Goal: Task Accomplishment & Management: Complete application form

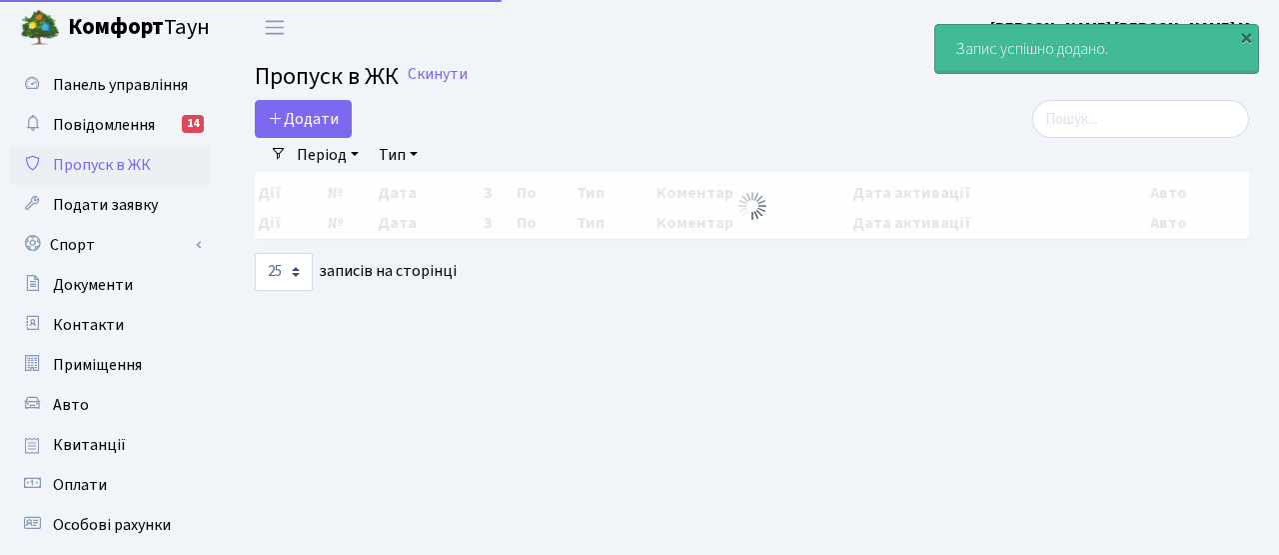
select select "25"
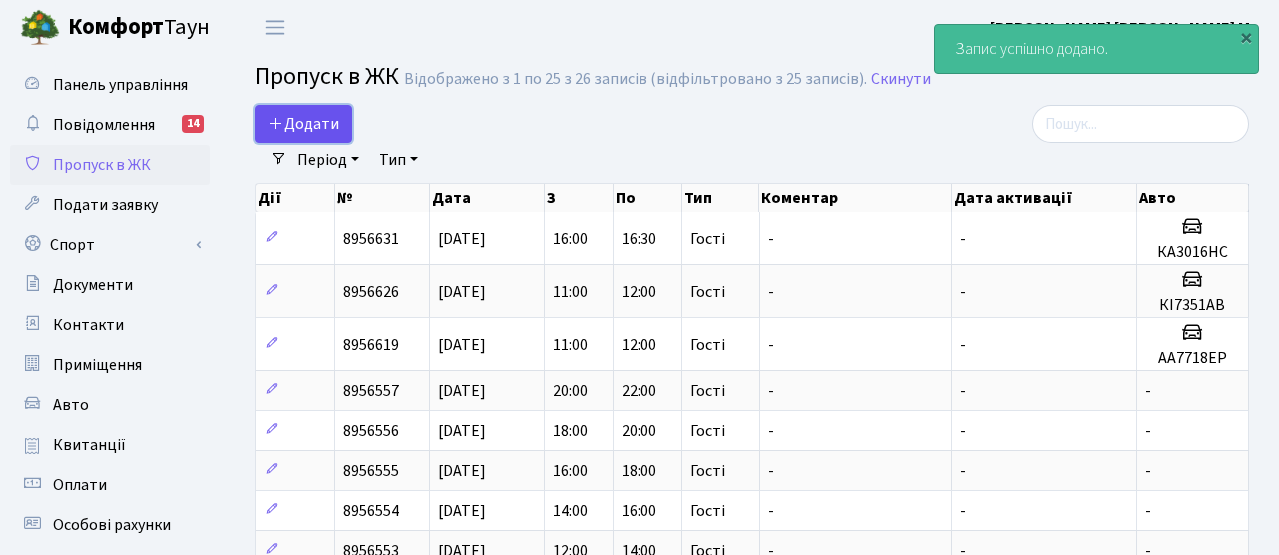
click at [323, 128] on span "Додати" at bounding box center [303, 124] width 71 height 22
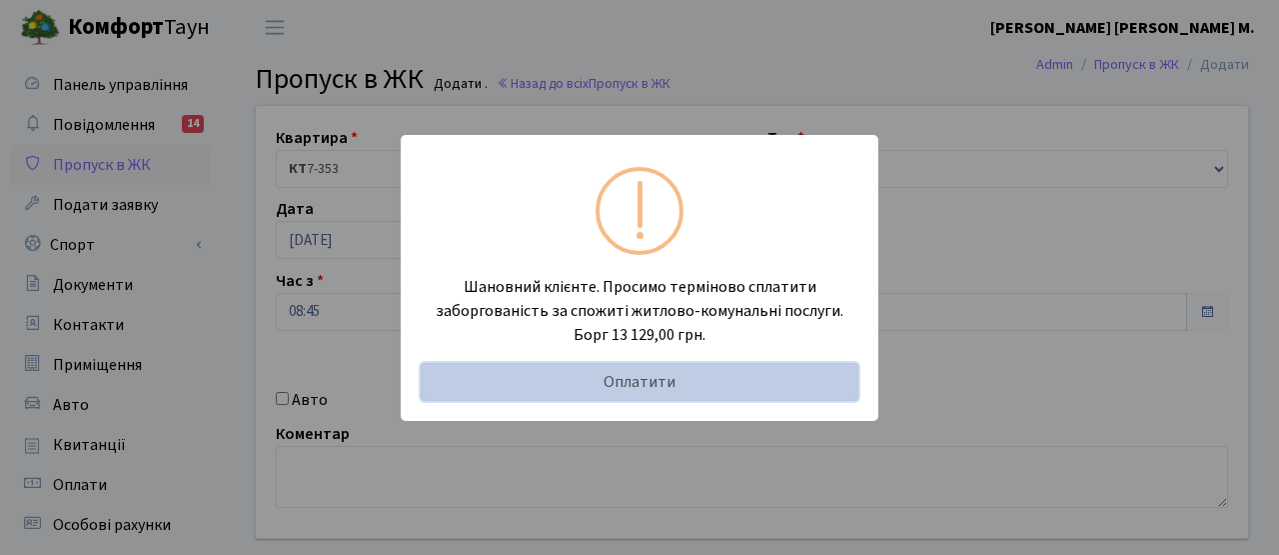
click at [599, 387] on link "Оплатити" at bounding box center [640, 382] width 438 height 38
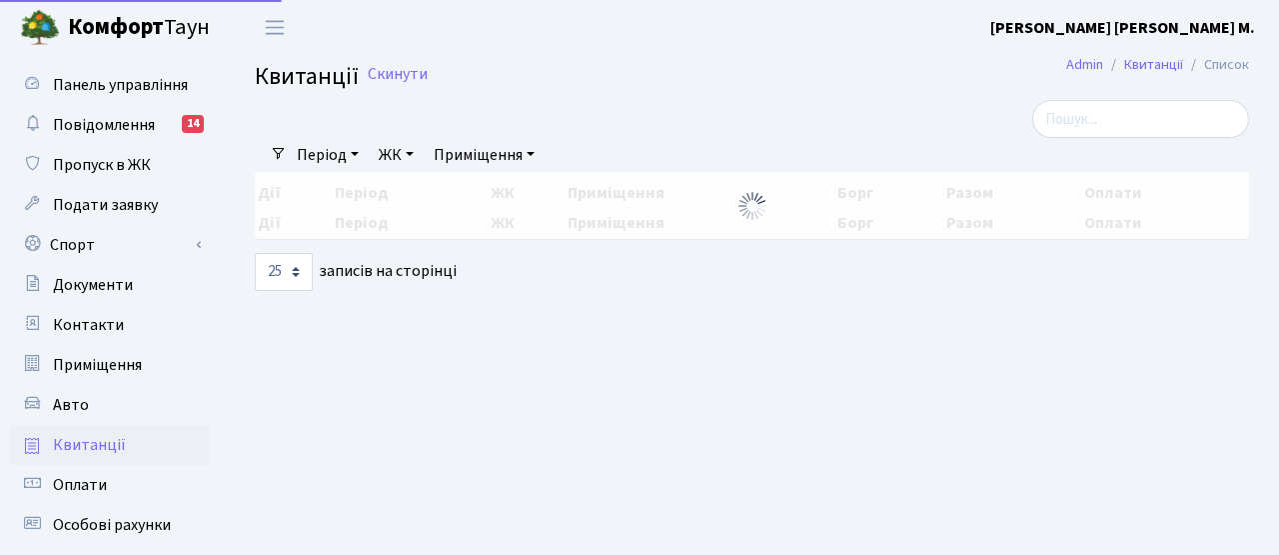
select select "25"
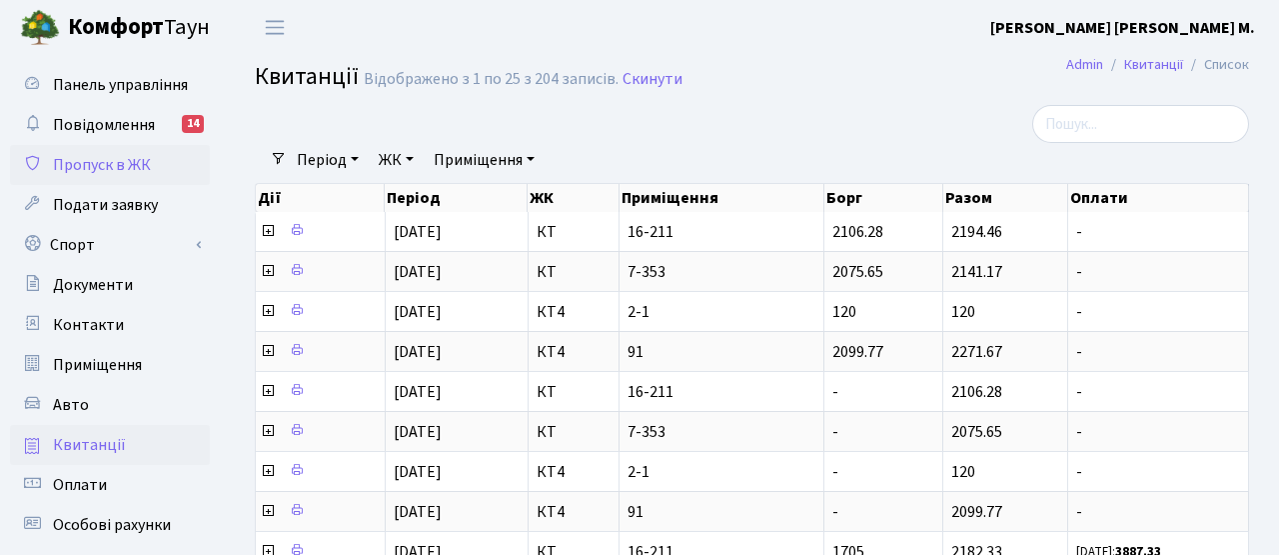
click at [130, 167] on span "Пропуск в ЖК" at bounding box center [102, 165] width 98 height 22
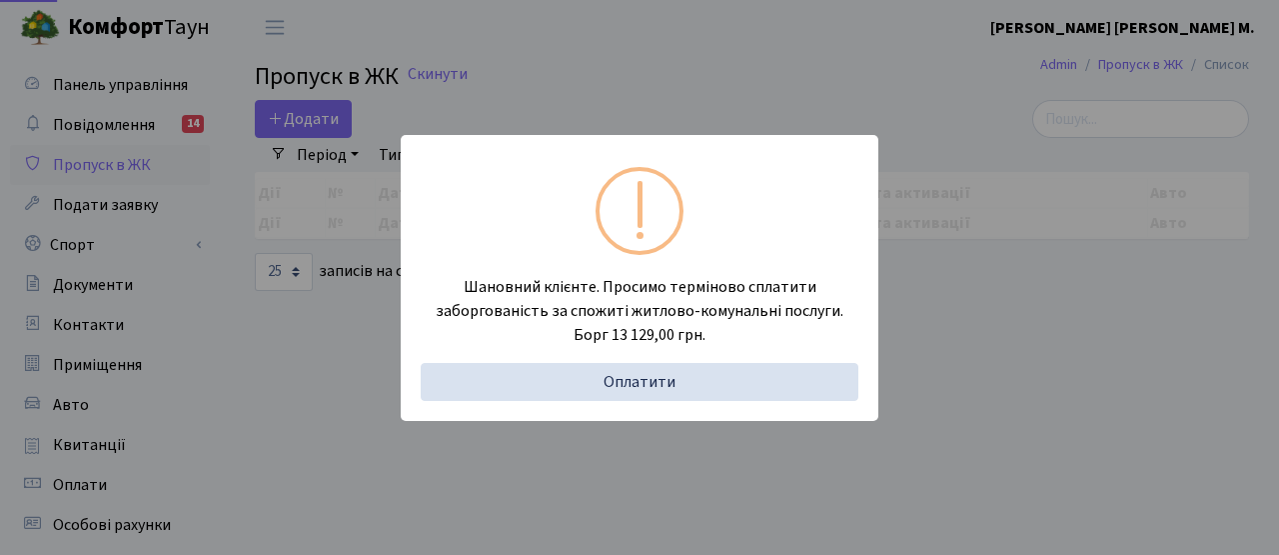
select select "25"
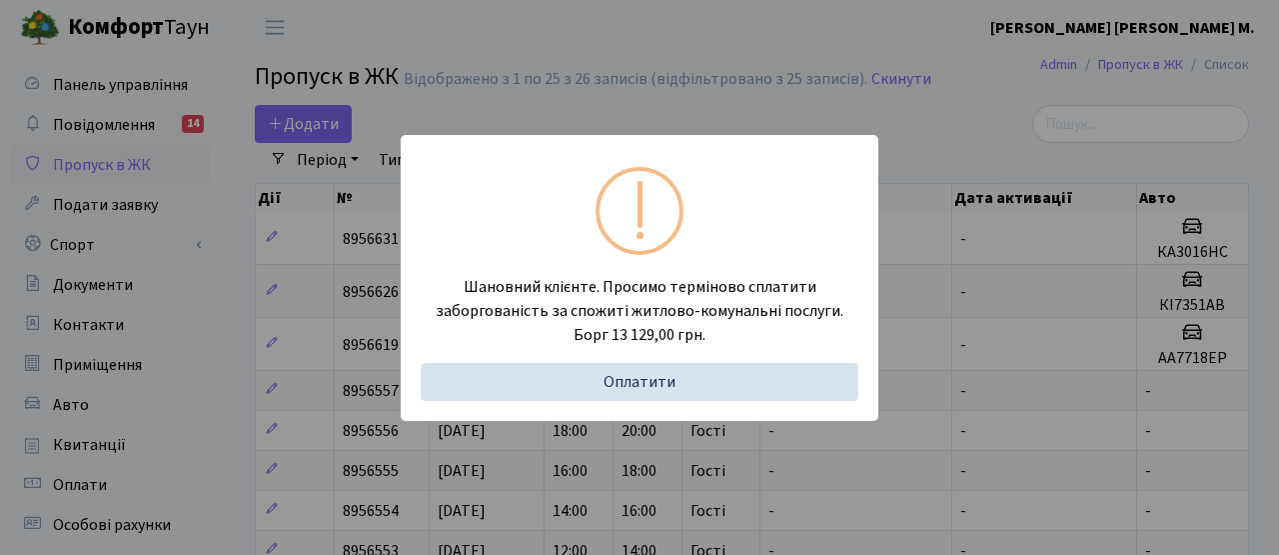
click at [394, 327] on div "Шановний клієнте. Просимо терміново сплатити заборгованість за спожиті житлово-…" at bounding box center [639, 277] width 1279 height 555
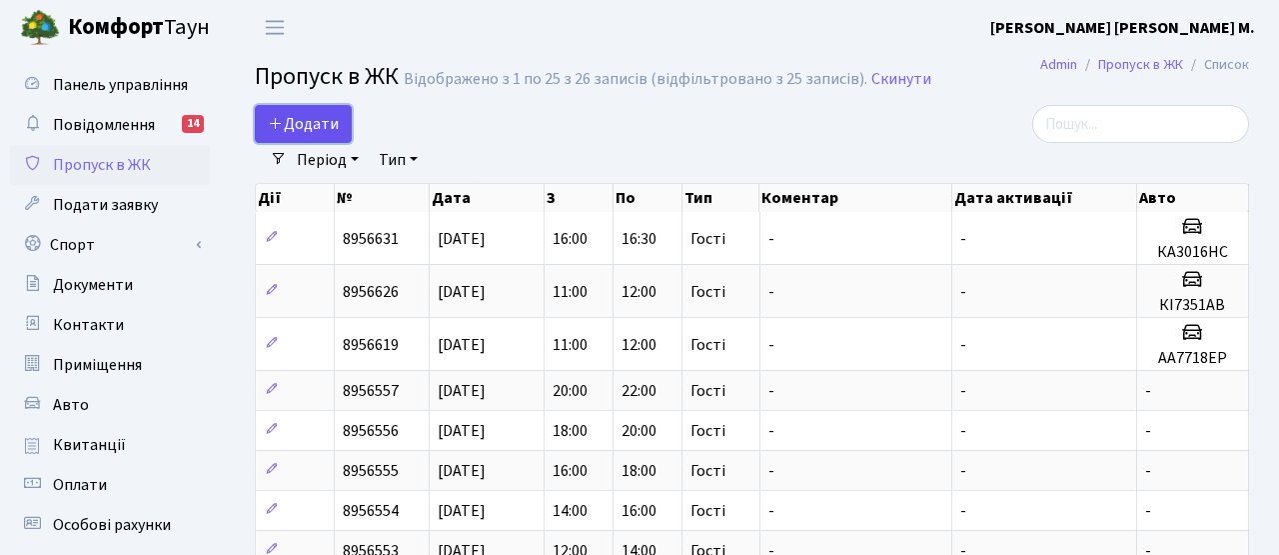
click at [275, 136] on link "Додати" at bounding box center [303, 124] width 97 height 38
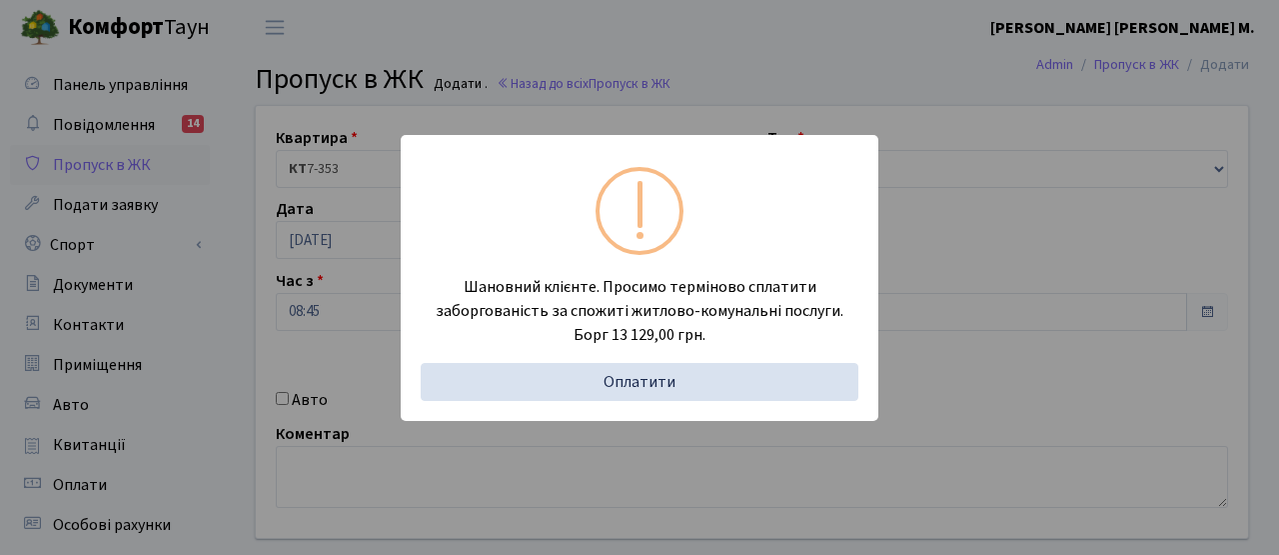
click at [930, 123] on div "Шановний клієнте. Просимо терміново сплатити заборгованість за спожиті житлово-…" at bounding box center [639, 277] width 1279 height 555
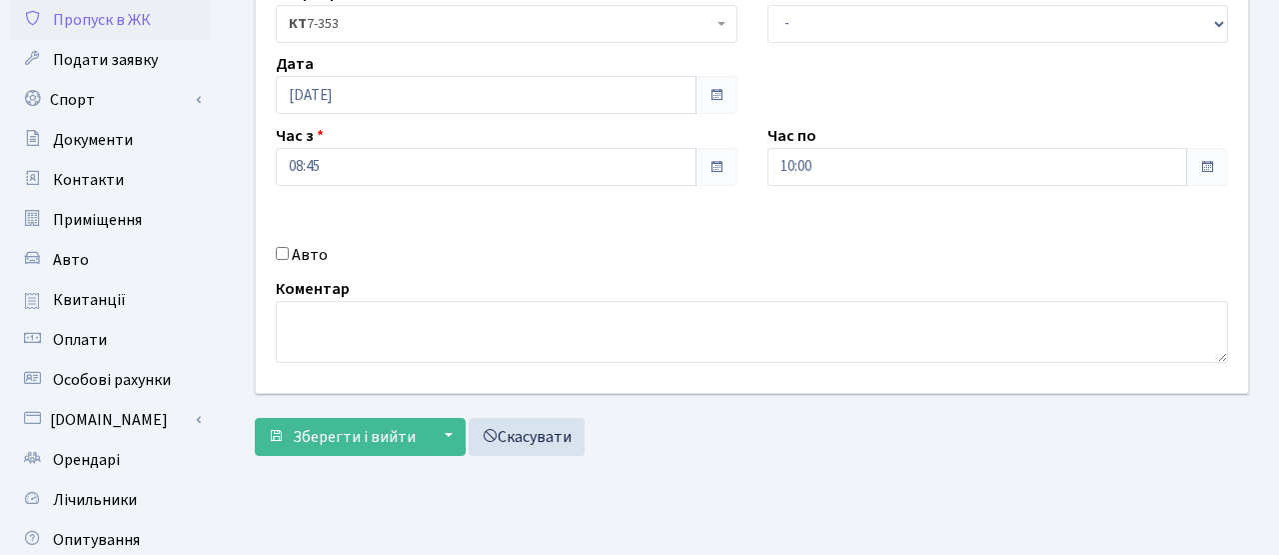
scroll to position [144, 0]
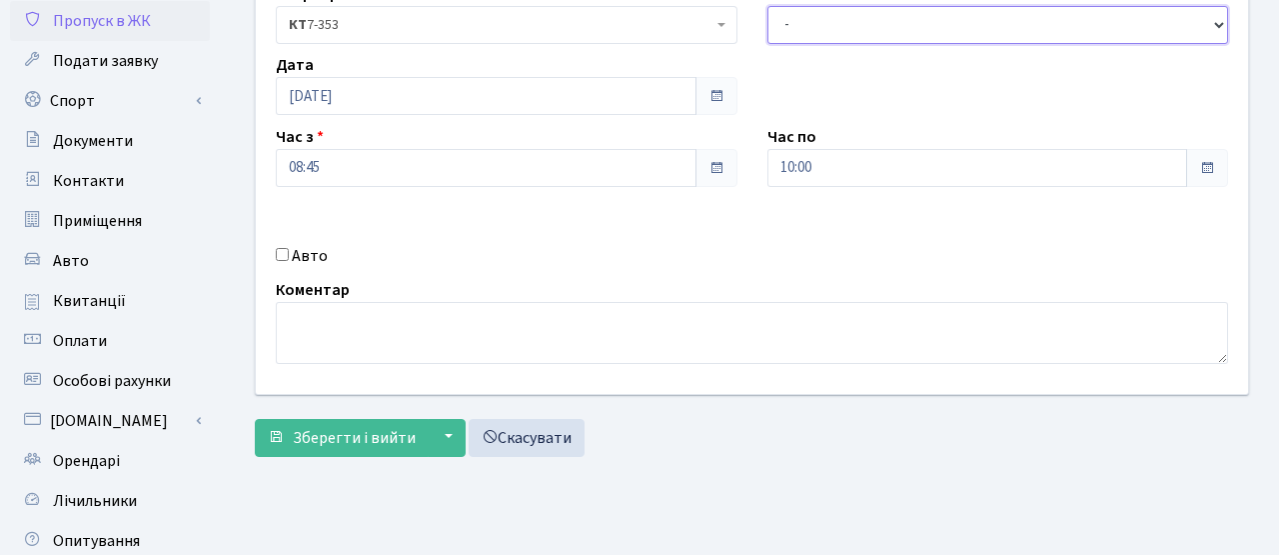
click at [828, 27] on select "- Доставка Таксі Гості Сервіс" at bounding box center [999, 25] width 462 height 38
select select "3"
click at [768, 6] on select "- Доставка Таксі Гості Сервіс" at bounding box center [999, 25] width 462 height 38
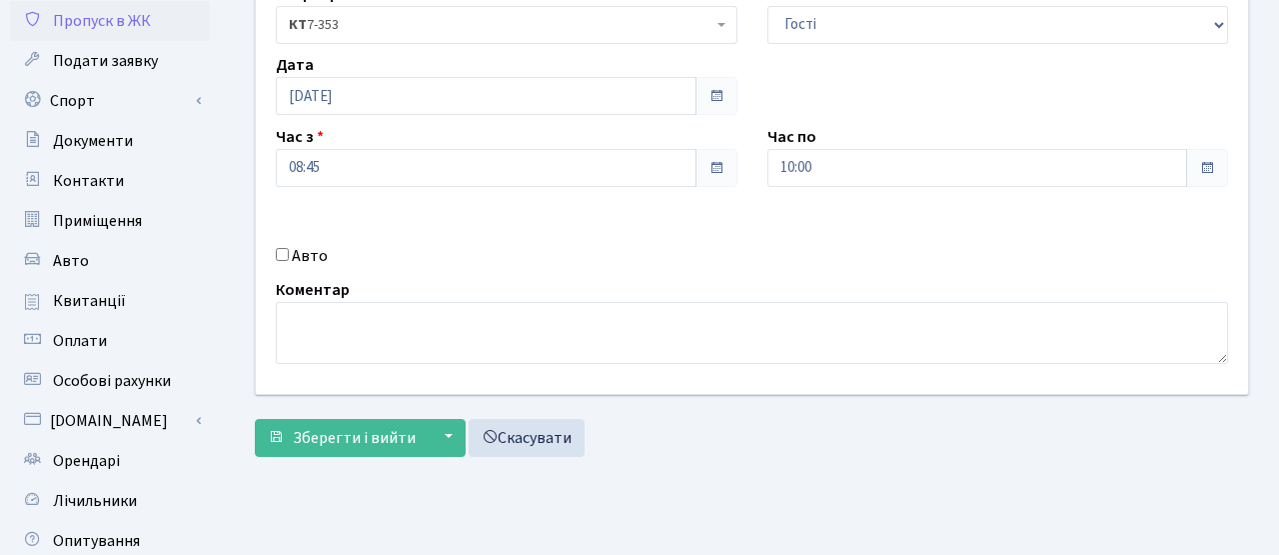
click at [302, 257] on label "Авто" at bounding box center [310, 256] width 36 height 24
click at [289, 257] on input "Авто" at bounding box center [282, 254] width 13 height 13
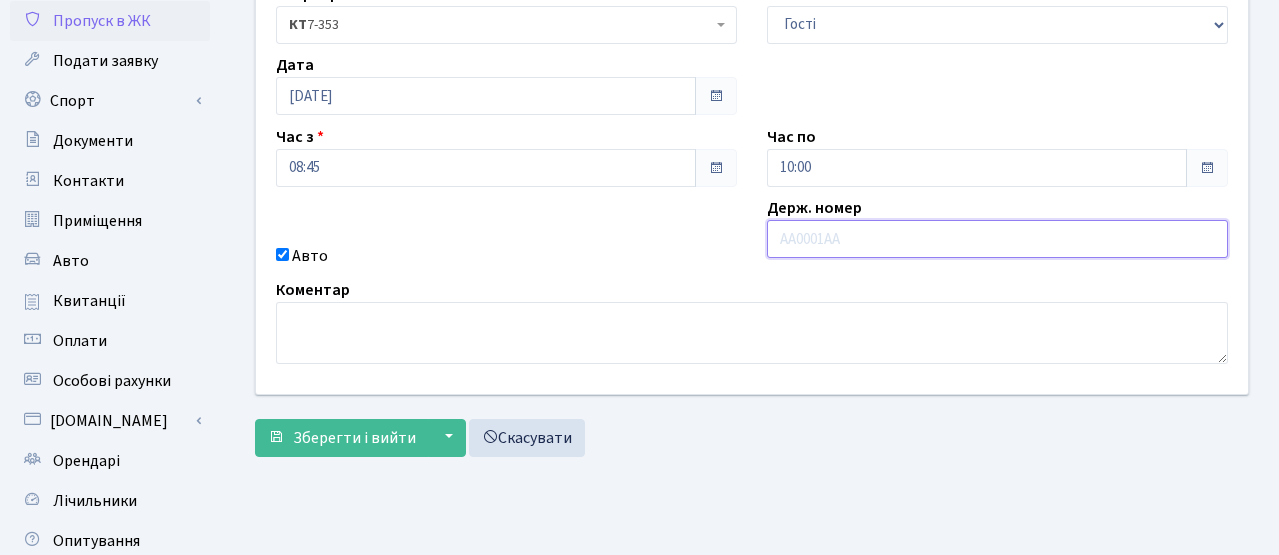
click at [805, 241] on input "text" at bounding box center [999, 239] width 462 height 38
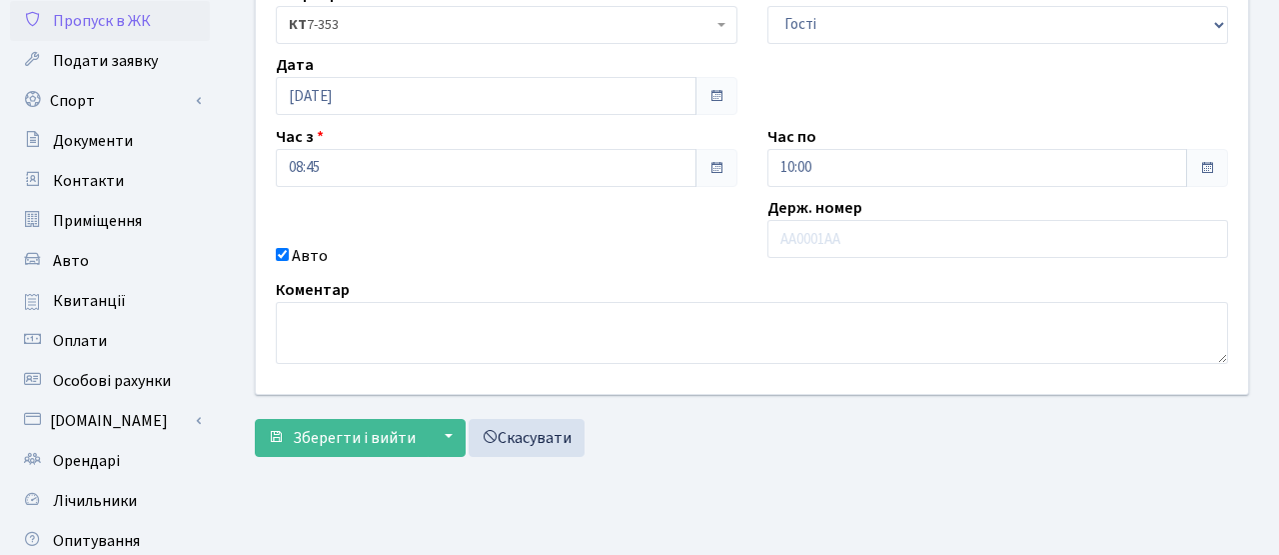
click at [283, 258] on input "Авто" at bounding box center [282, 254] width 13 height 13
checkbox input "false"
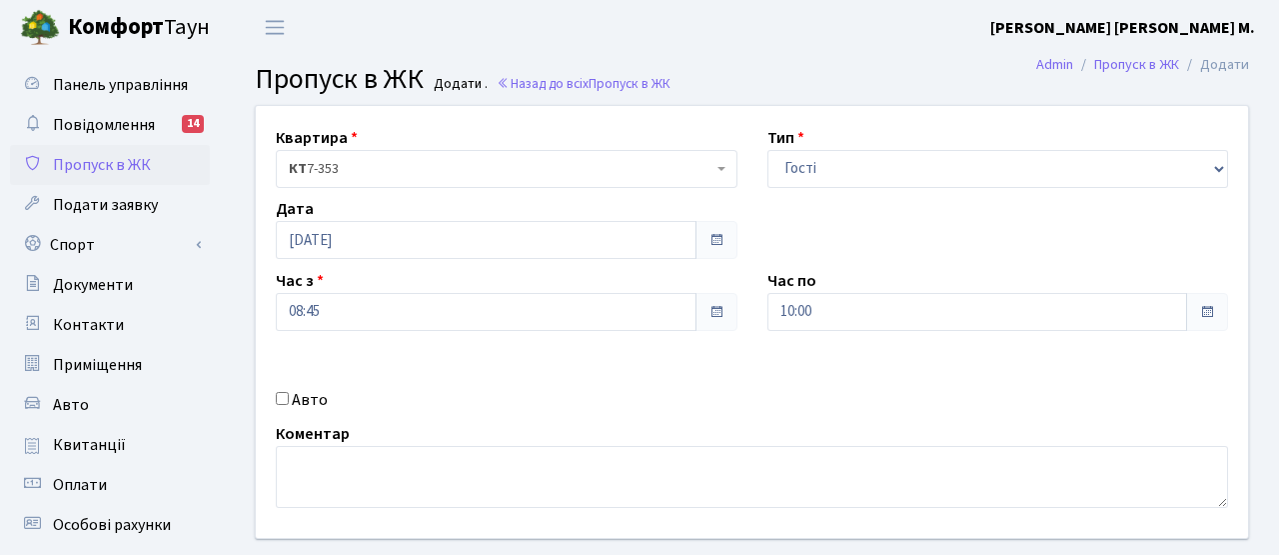
scroll to position [89, 0]
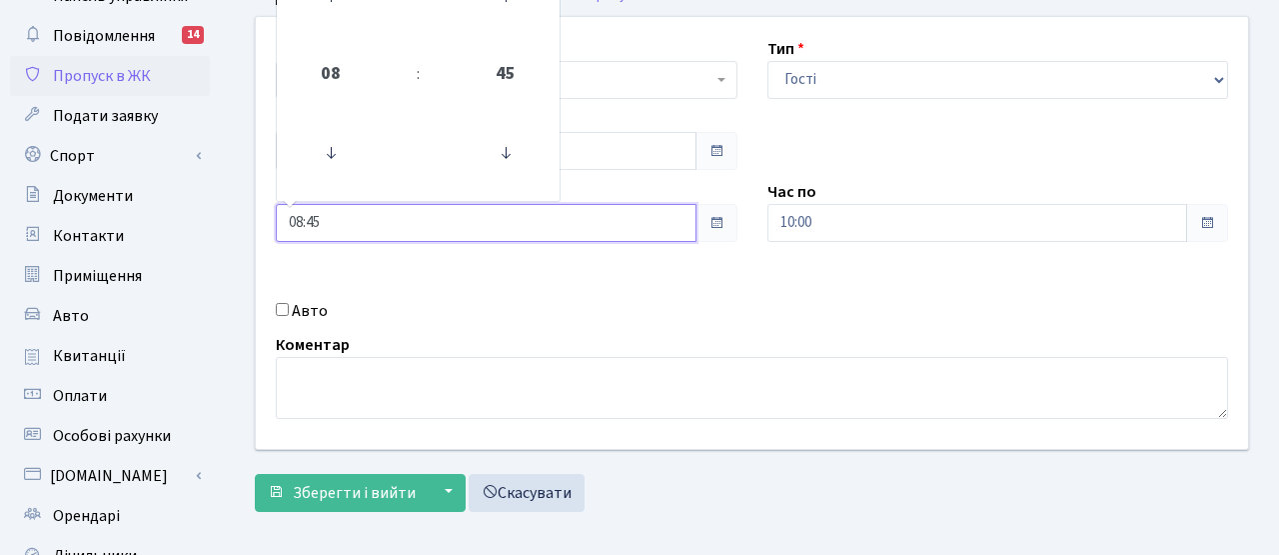
drag, startPoint x: 336, startPoint y: 226, endPoint x: 224, endPoint y: 214, distance: 112.6
click at [224, 214] on div "Панель управління Повідомлення 14 Пропуск в ЖК Подати заявку Спорт Бронювання С…" at bounding box center [639, 363] width 1279 height 794
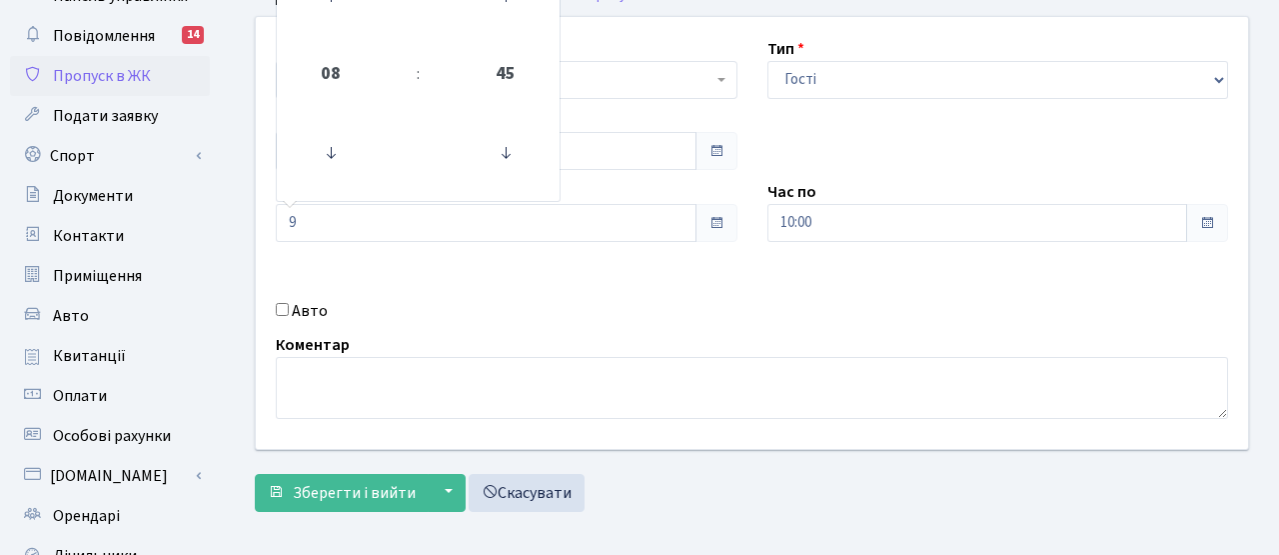
type input "09:00"
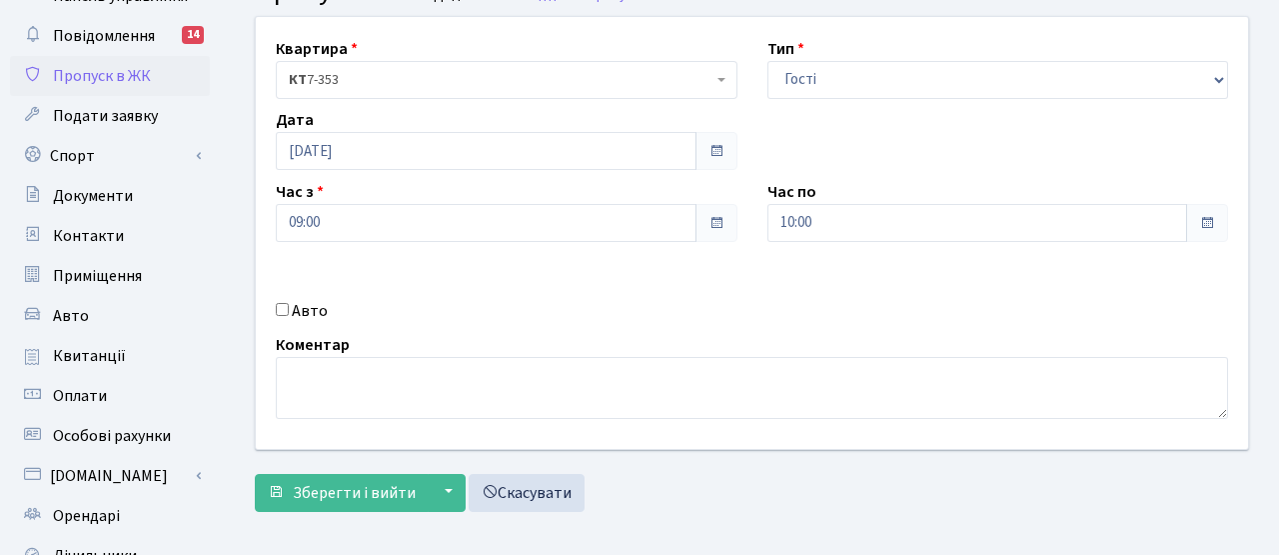
click at [680, 347] on div "Коментар" at bounding box center [752, 376] width 982 height 86
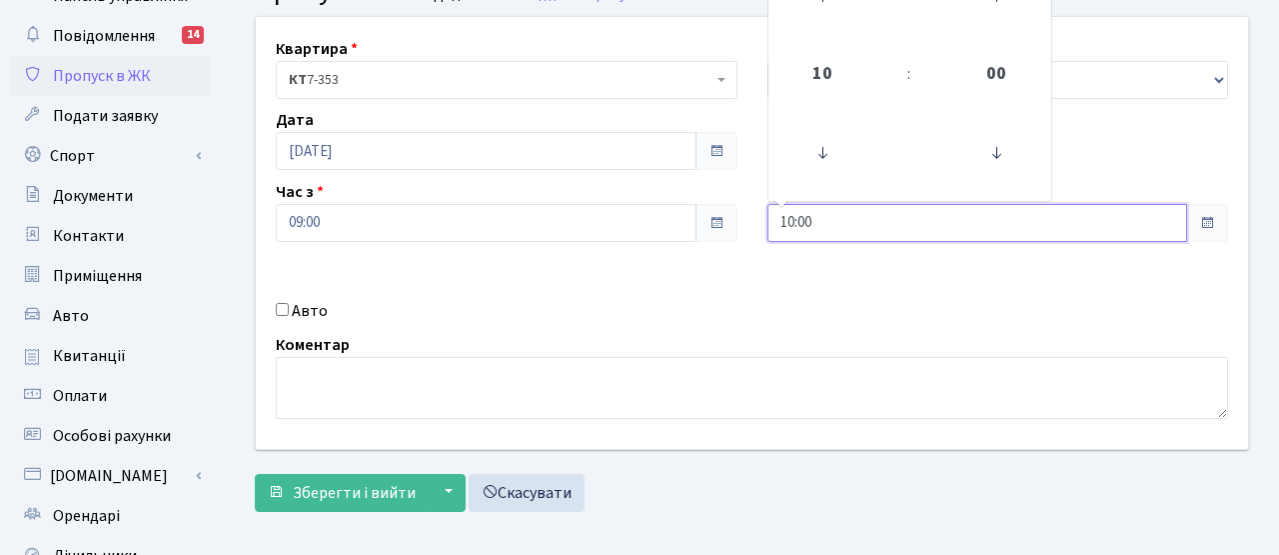
drag, startPoint x: 832, startPoint y: 224, endPoint x: 711, endPoint y: 222, distance: 121.9
click at [711, 222] on div "Квартира <b>КТ</b>&nbsp;&nbsp;&nbsp;&nbsp;7-353 <b>КТ</b>&nbsp;&nbsp;&nbsp;&nbs…" at bounding box center [752, 233] width 1022 height 432
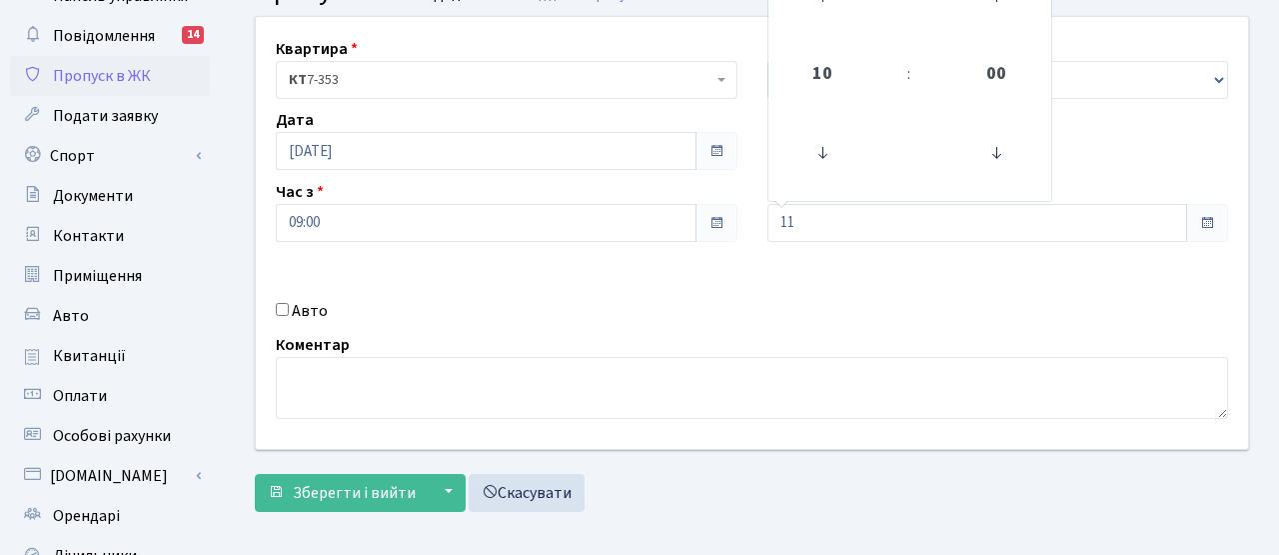
type input "11:00"
click at [712, 314] on div "Авто" at bounding box center [507, 311] width 492 height 24
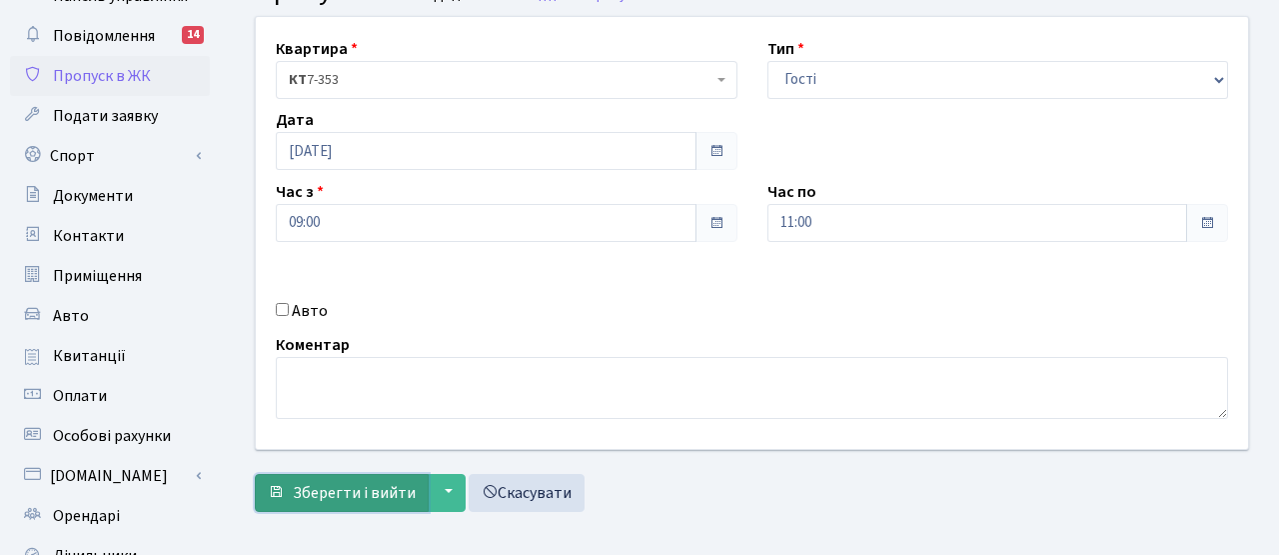
click at [366, 500] on span "Зберегти і вийти" at bounding box center [354, 493] width 123 height 22
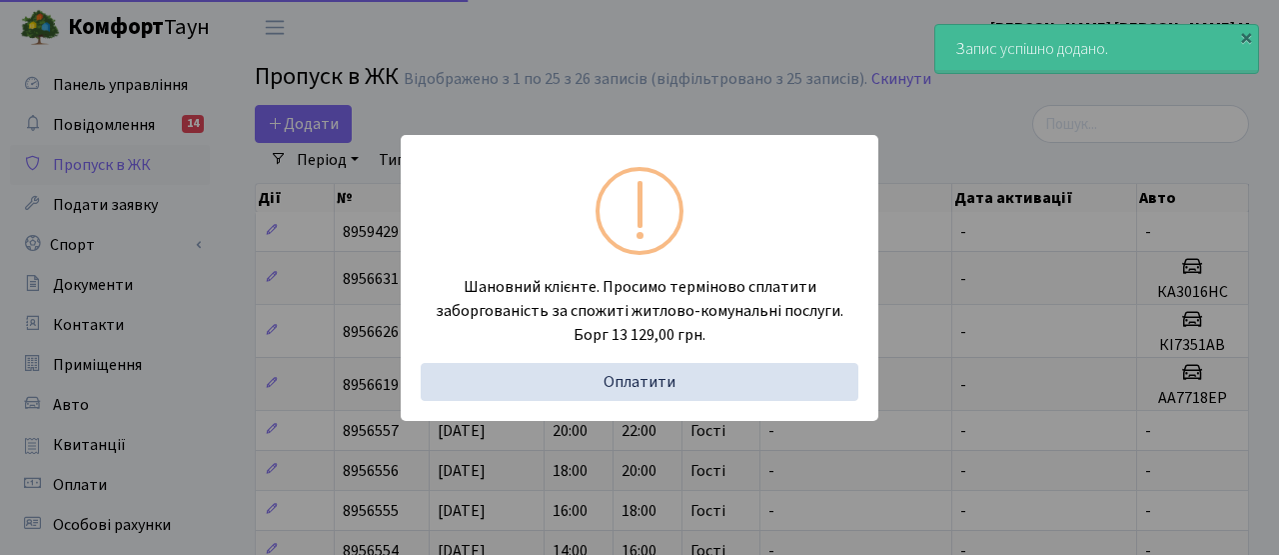
select select "25"
click at [258, 285] on div "Шановний клієнте. Просимо терміново сплатити заборгованість за спожиті житлово-…" at bounding box center [639, 277] width 1279 height 555
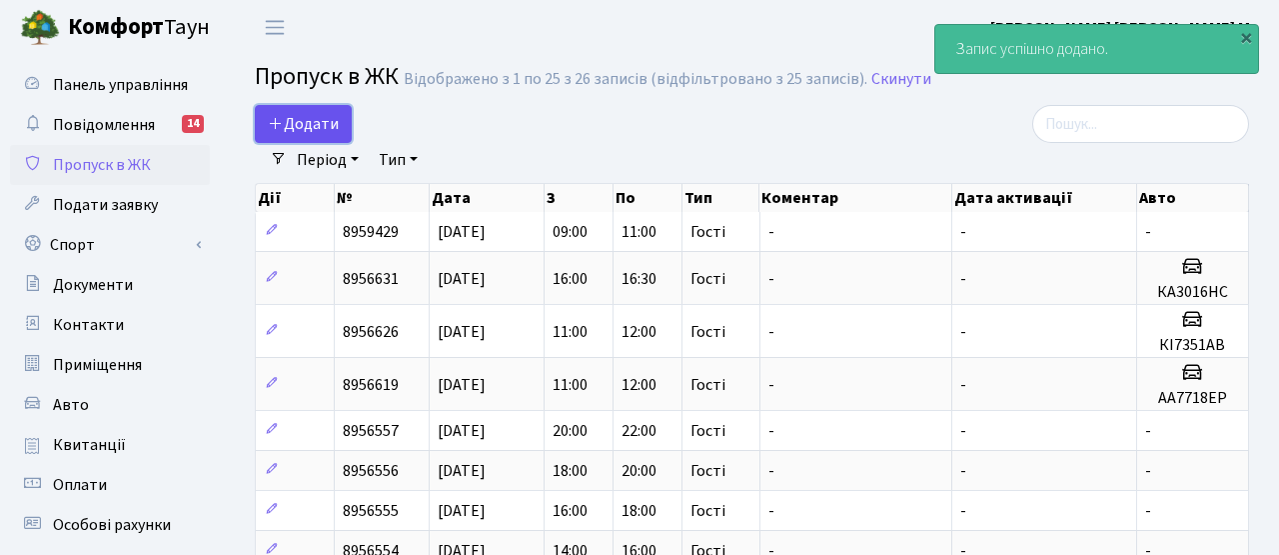
click at [285, 130] on span "Додати" at bounding box center [303, 124] width 71 height 22
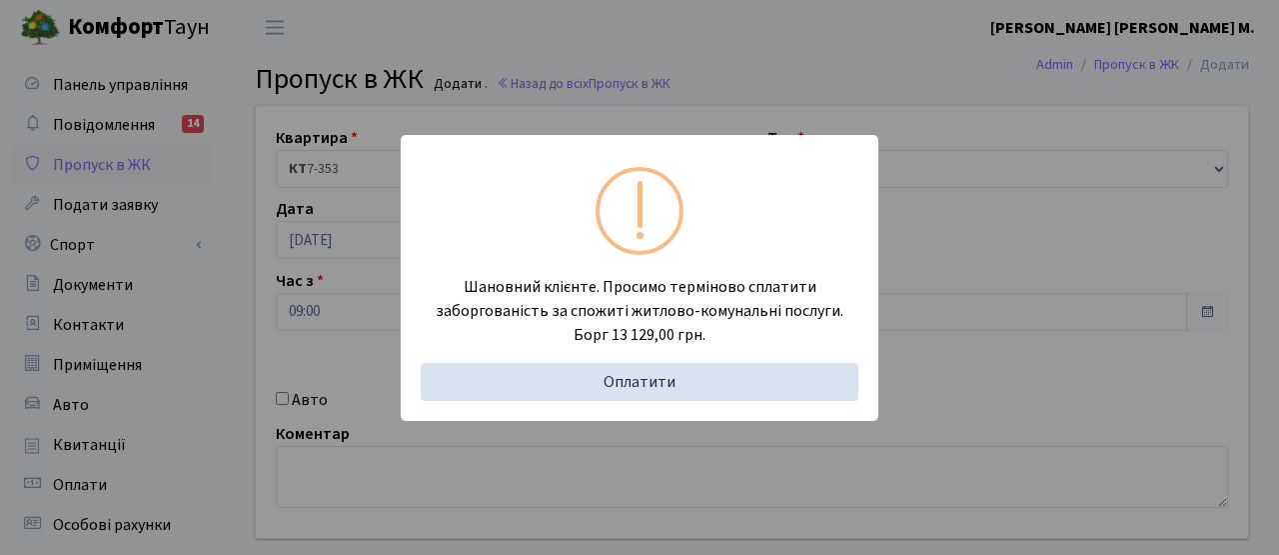
click at [337, 284] on div "Шановний клієнте. Просимо терміново сплатити заборгованість за спожиті житлово-…" at bounding box center [639, 277] width 1279 height 555
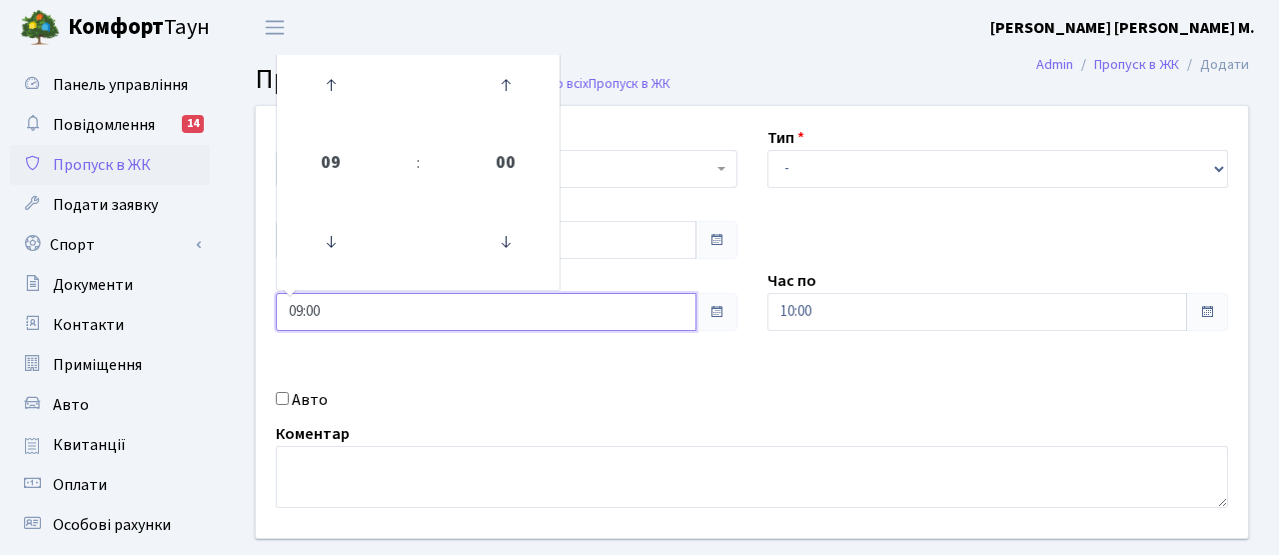
drag, startPoint x: 337, startPoint y: 313, endPoint x: 228, endPoint y: 311, distance: 108.9
click at [228, 311] on div "Квартира <b>КТ</b>&nbsp;&nbsp;&nbsp;&nbsp;7-353 <b>КТ</b>&nbsp;&nbsp;&nbsp;&nbs…" at bounding box center [752, 358] width 1054 height 506
type input "11:00"
click at [455, 350] on div "Квартира <b>КТ</b>&nbsp;&nbsp;&nbsp;&nbsp;7-353 <b>КТ</b>&nbsp;&nbsp;&nbsp;&nbs…" at bounding box center [752, 322] width 1022 height 432
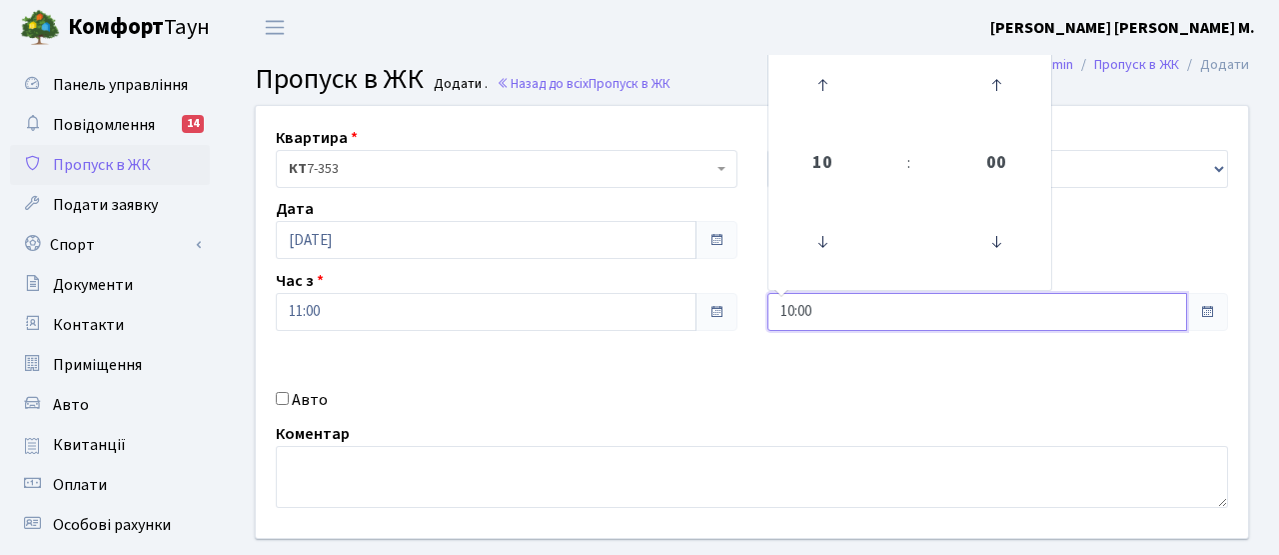
drag, startPoint x: 846, startPoint y: 315, endPoint x: 693, endPoint y: 303, distance: 154.4
click at [693, 304] on div "Квартира <b>КТ</b>&nbsp;&nbsp;&nbsp;&nbsp;7-353 <b>КТ</b>&nbsp;&nbsp;&nbsp;&nbs…" at bounding box center [752, 322] width 1022 height 432
type input "13:00"
click at [868, 391] on div "Квартира <b>КТ</b>&nbsp;&nbsp;&nbsp;&nbsp;7-353 <b>КТ</b>&nbsp;&nbsp;&nbsp;&nbs…" at bounding box center [752, 322] width 1022 height 432
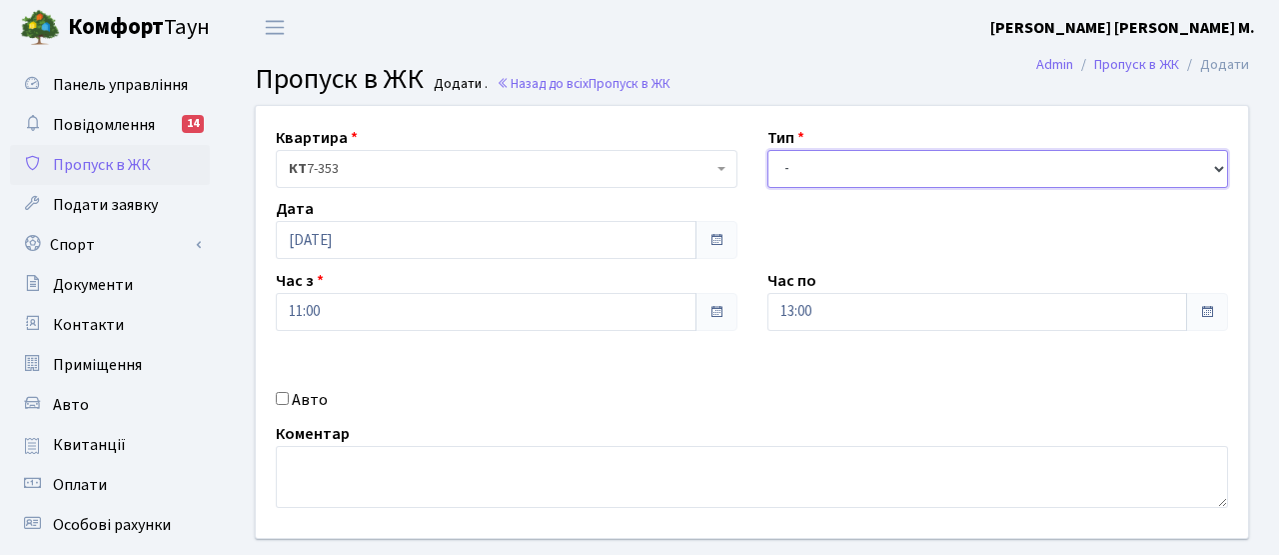
click at [860, 161] on select "- Доставка Таксі Гості Сервіс" at bounding box center [999, 169] width 462 height 38
select select "3"
click at [768, 150] on select "- Доставка Таксі Гості Сервіс" at bounding box center [999, 169] width 462 height 38
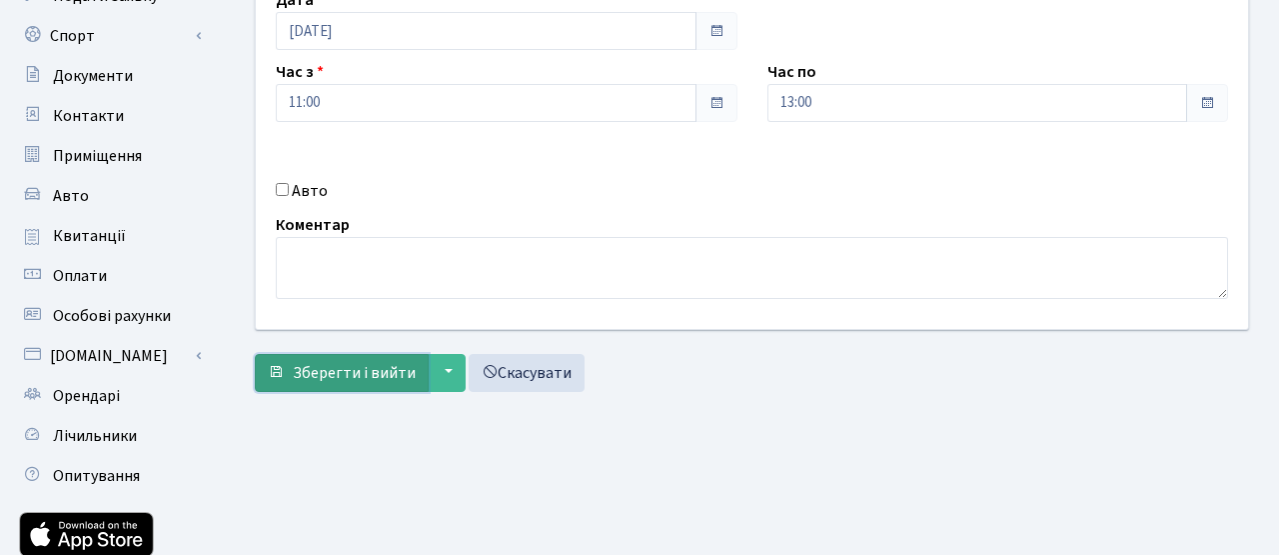
click at [370, 388] on button "Зберегти і вийти" at bounding box center [342, 373] width 174 height 38
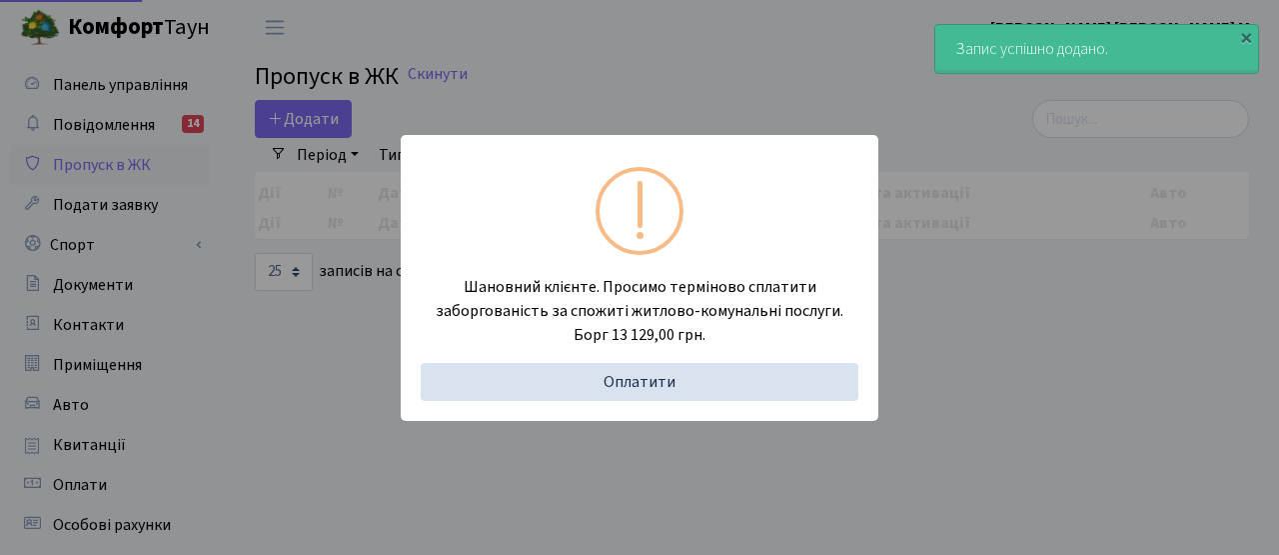
select select "25"
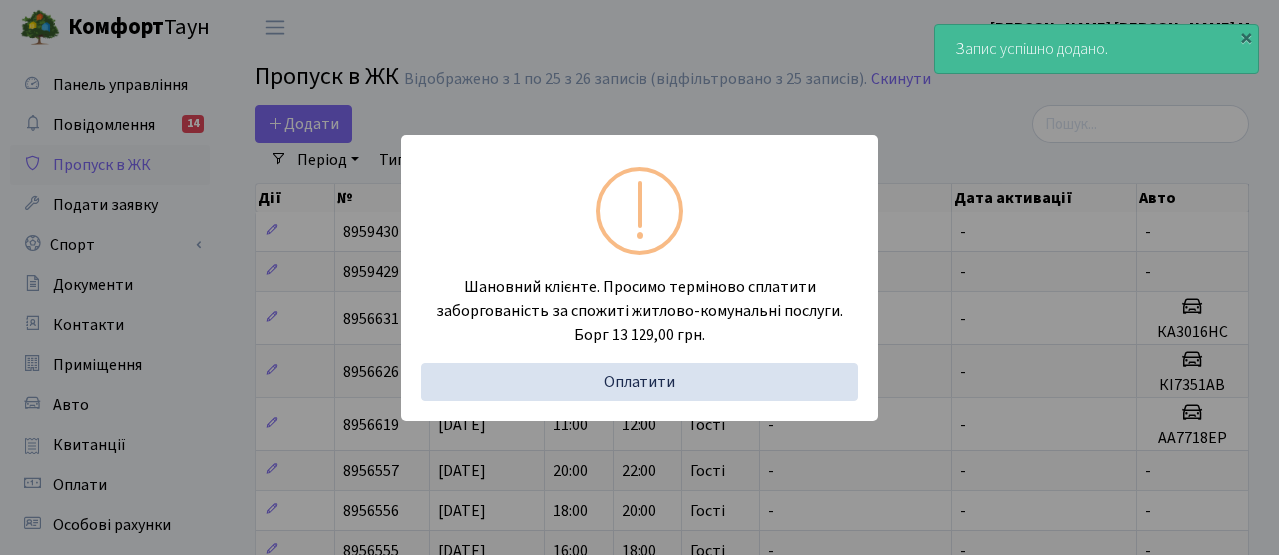
click at [313, 184] on div "Шановний клієнте. Просимо терміново сплатити заборгованість за спожиті житлово-…" at bounding box center [639, 277] width 1279 height 555
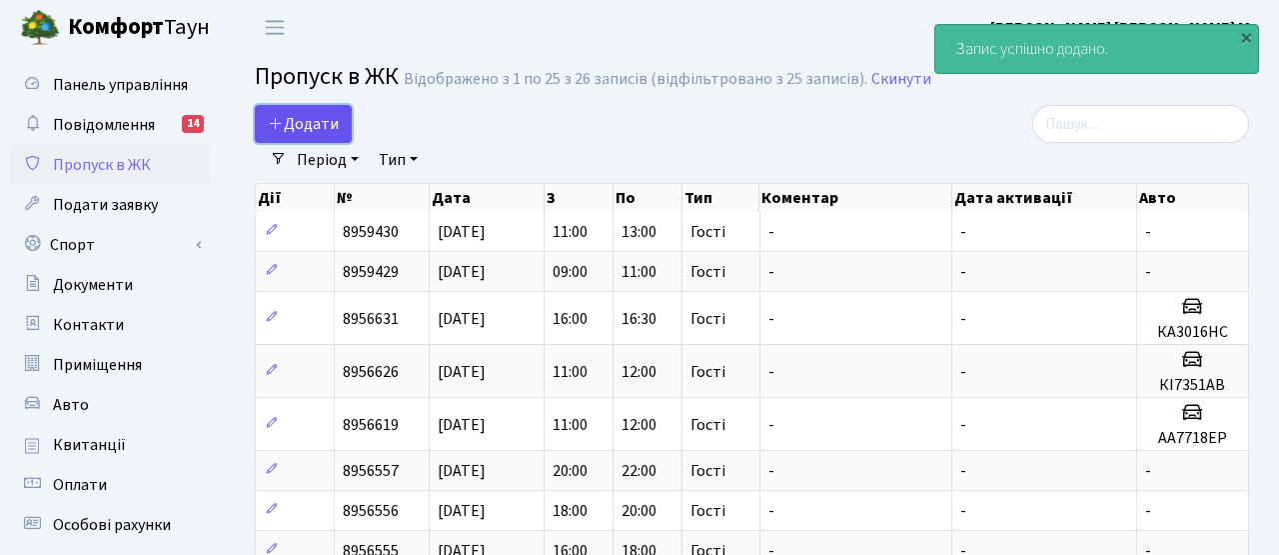
click at [311, 122] on span "Додати" at bounding box center [303, 124] width 71 height 22
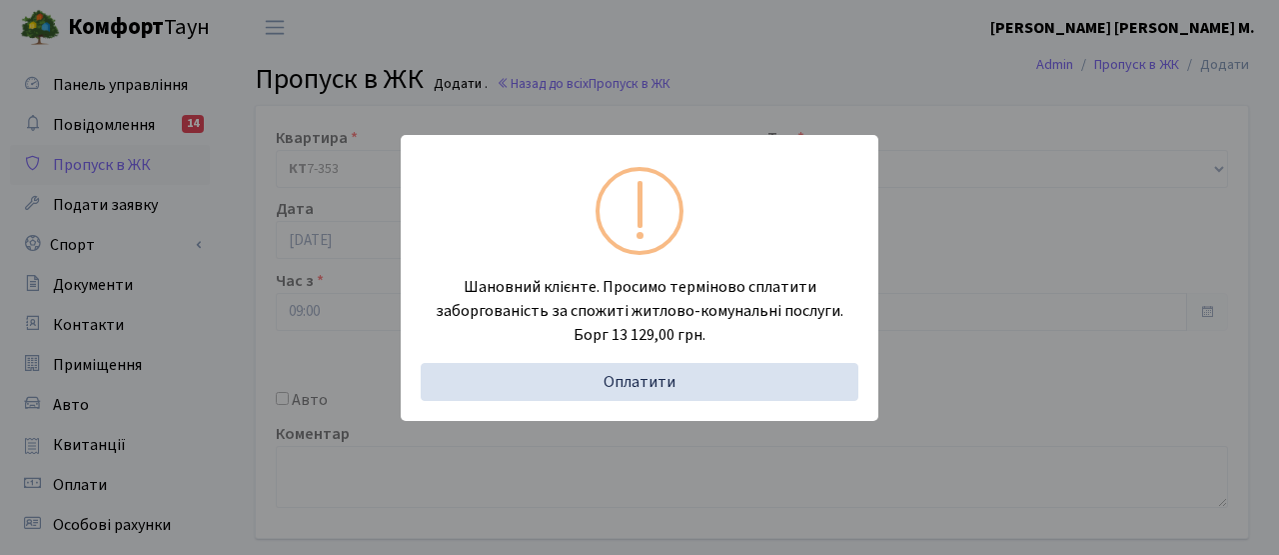
click at [304, 235] on div "Шановний клієнте. Просимо терміново сплатити заборгованість за спожиті житлово-…" at bounding box center [639, 277] width 1279 height 555
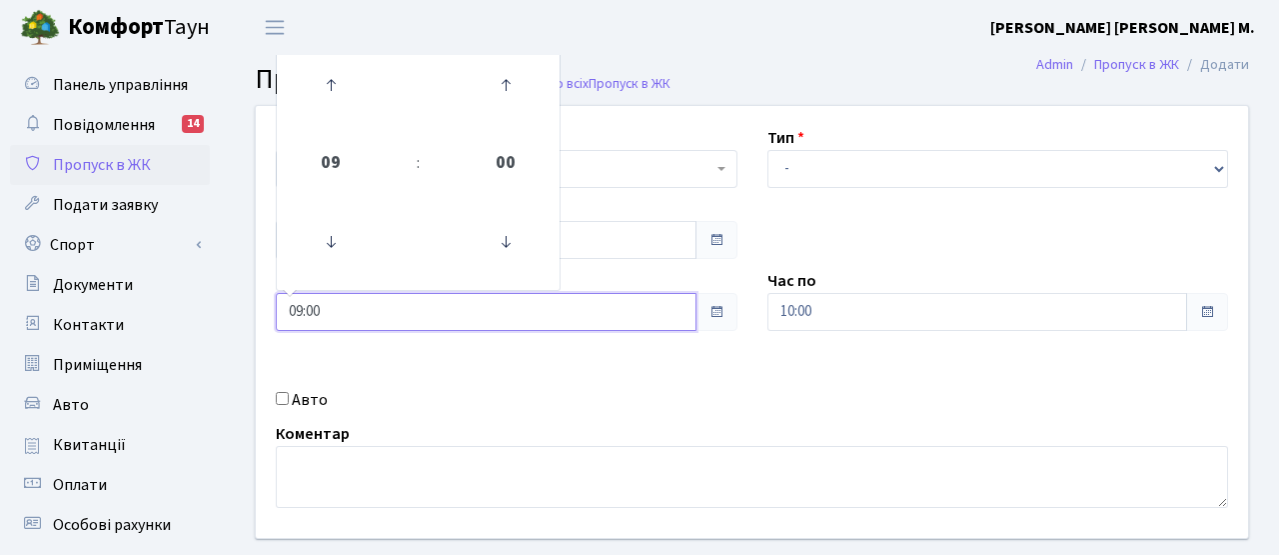
drag, startPoint x: 338, startPoint y: 310, endPoint x: 231, endPoint y: 290, distance: 108.8
click at [234, 292] on div "Квартира <b>КТ</b>&nbsp;&nbsp;&nbsp;&nbsp;7-353 <b>КТ</b>&nbsp;&nbsp;&nbsp;&nbs…" at bounding box center [752, 358] width 1054 height 506
type input "13:00"
click at [450, 365] on div "Квартира <b>КТ</b>&nbsp;&nbsp;&nbsp;&nbsp;7-353 <b>КТ</b>&nbsp;&nbsp;&nbsp;&nbs…" at bounding box center [752, 322] width 1022 height 432
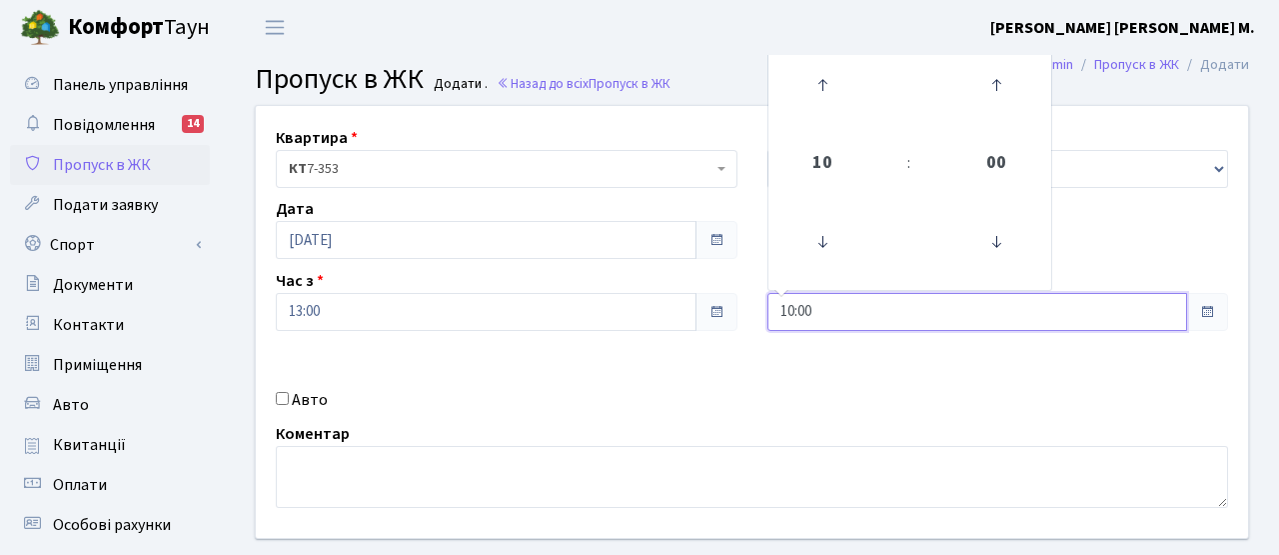
drag, startPoint x: 823, startPoint y: 311, endPoint x: 720, endPoint y: 305, distance: 104.1
click at [724, 305] on div "Квартира <b>КТ</b>&nbsp;&nbsp;&nbsp;&nbsp;7-353 <b>КТ</b>&nbsp;&nbsp;&nbsp;&nbs…" at bounding box center [752, 322] width 1022 height 432
type input "15:00"
click at [728, 392] on div "Авто" at bounding box center [507, 400] width 492 height 24
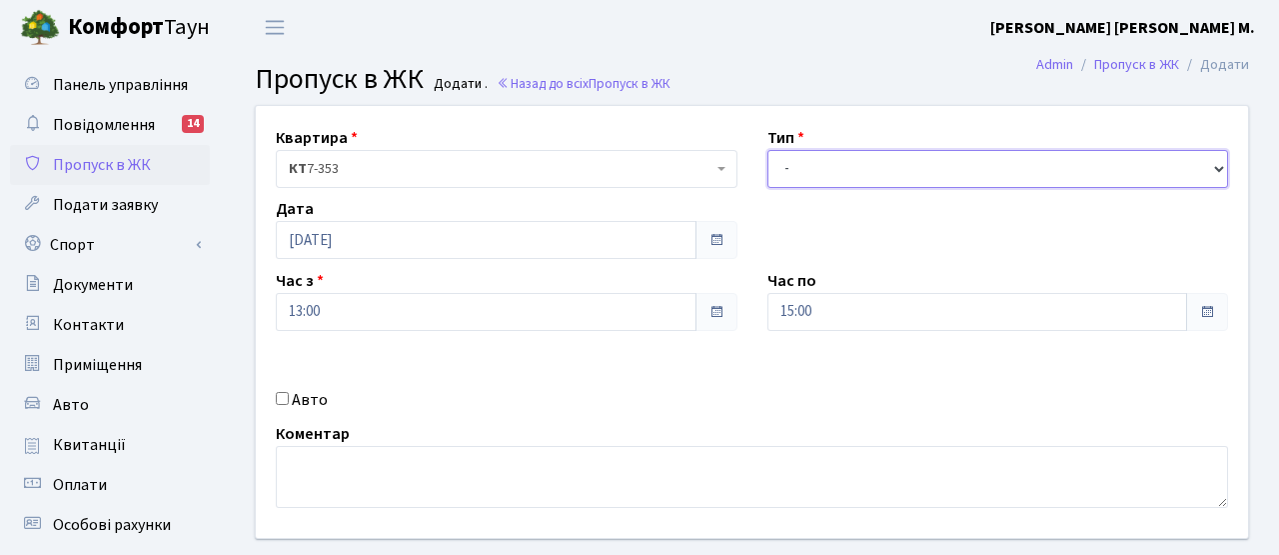
click at [813, 166] on select "- Доставка Таксі Гості Сервіс" at bounding box center [999, 169] width 462 height 38
select select "3"
click at [768, 150] on select "- Доставка Таксі Гості Сервіс" at bounding box center [999, 169] width 462 height 38
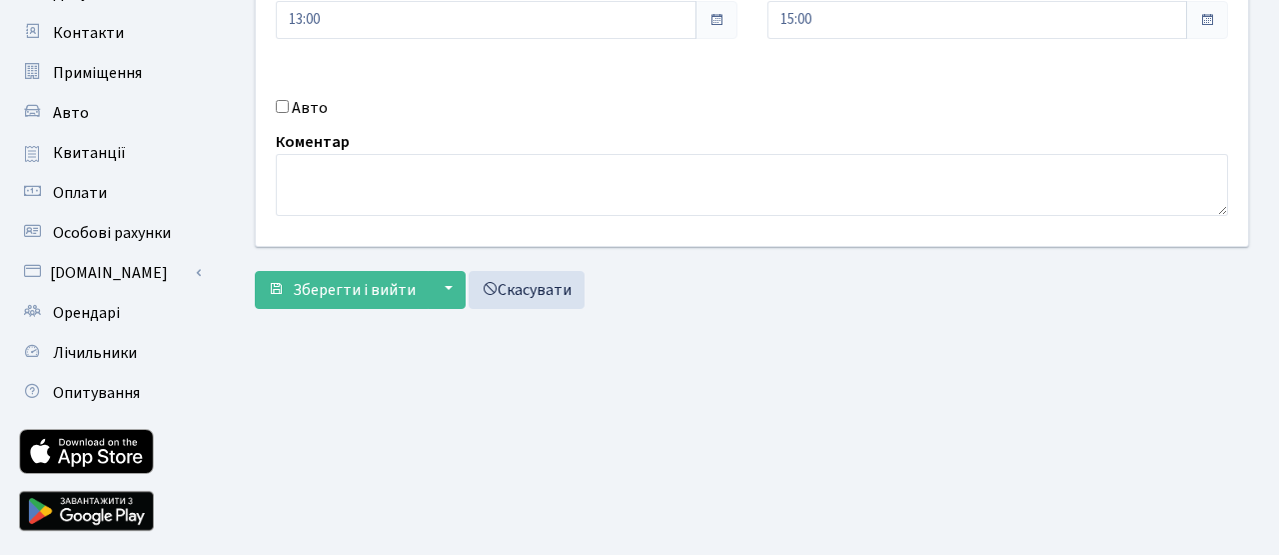
scroll to position [315, 0]
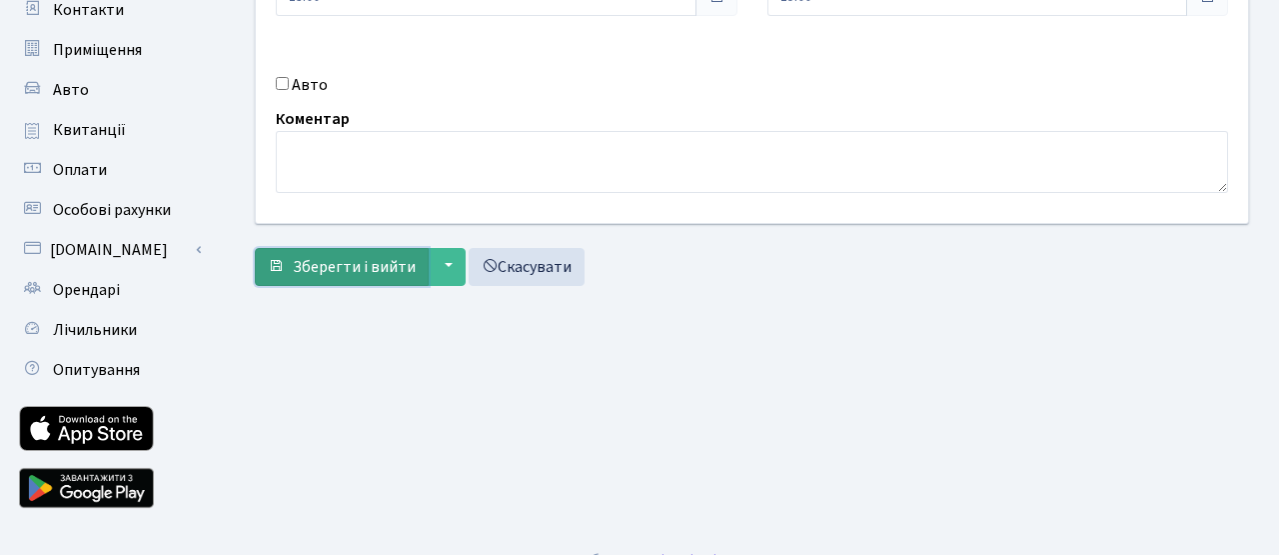
click at [361, 272] on span "Зберегти і вийти" at bounding box center [354, 267] width 123 height 22
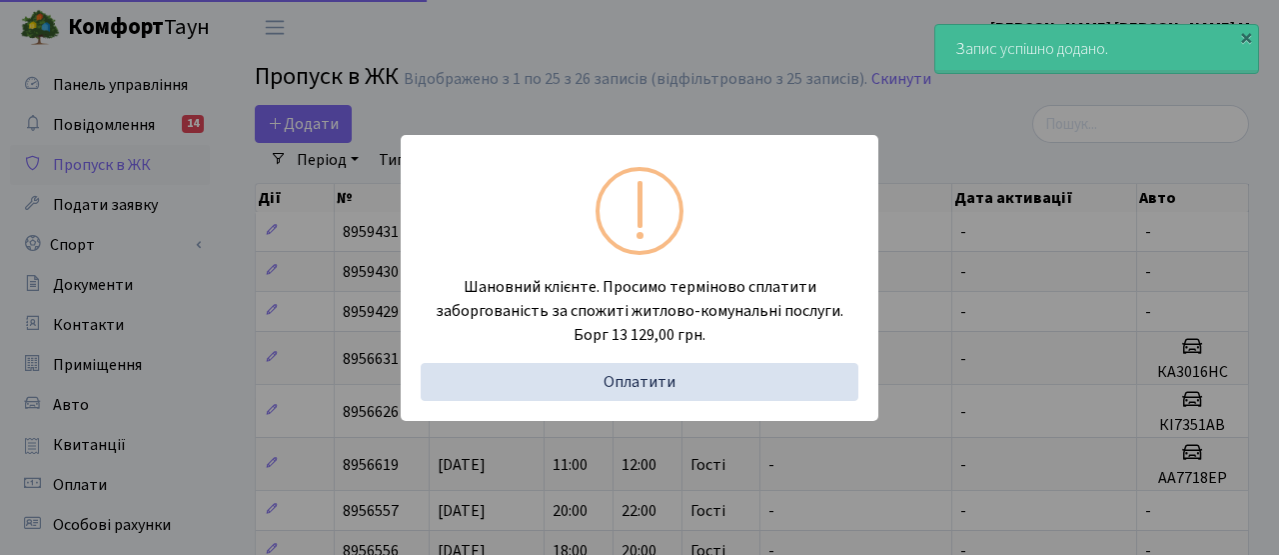
select select "25"
click at [297, 262] on div "Шановний клієнте. Просимо терміново сплатити заборгованість за спожиті житлово-…" at bounding box center [639, 277] width 1279 height 555
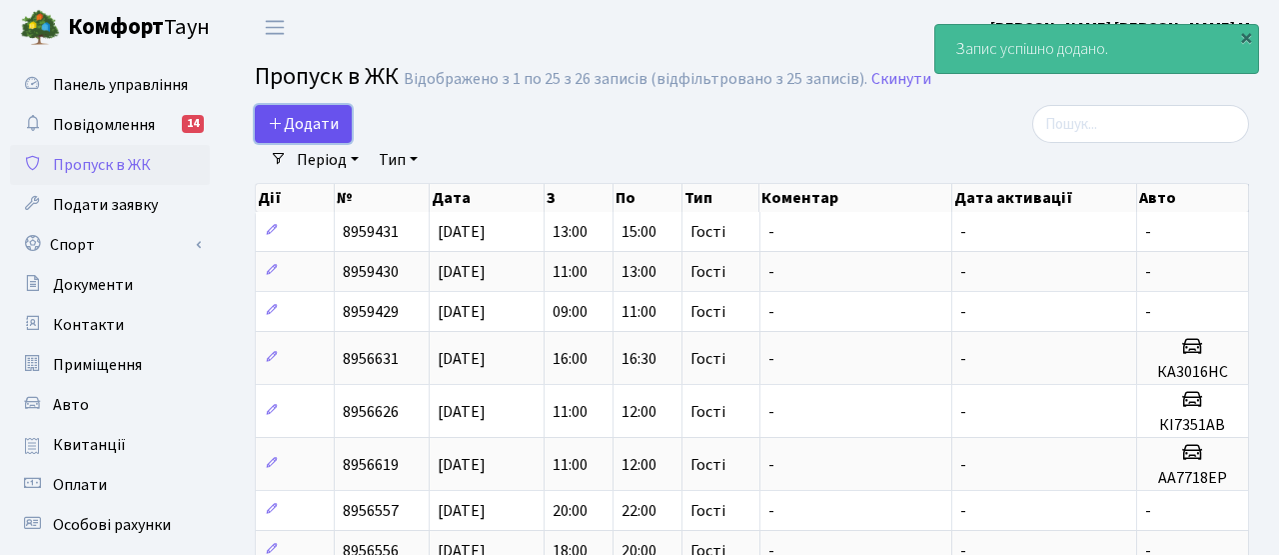
click at [300, 118] on span "Додати" at bounding box center [303, 124] width 71 height 22
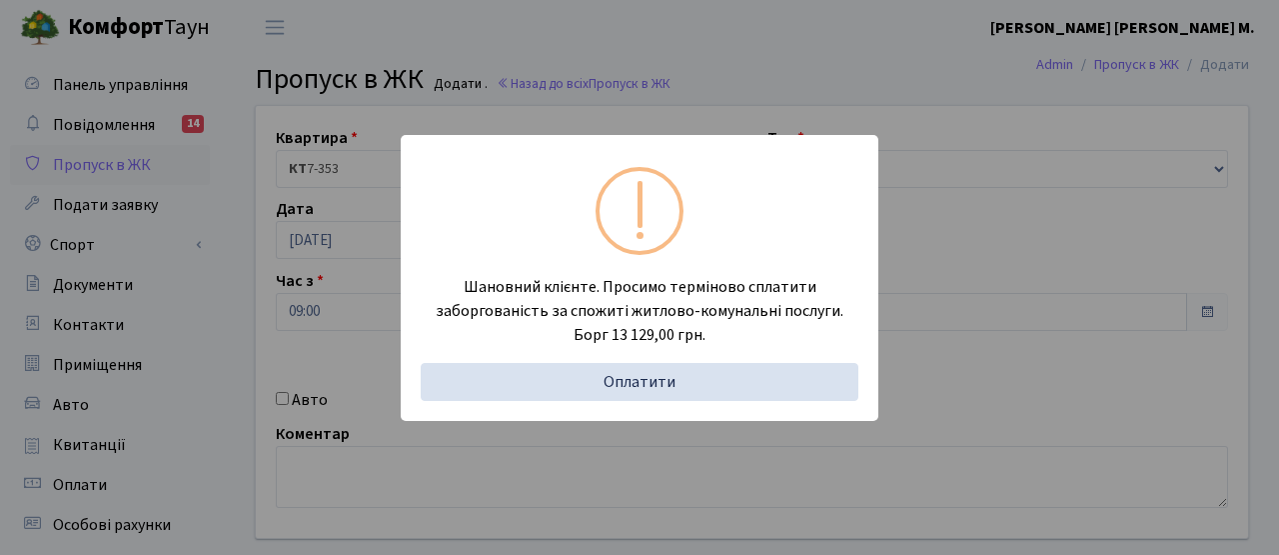
click at [310, 307] on div "Шановний клієнте. Просимо терміново сплатити заборгованість за спожиті житлово-…" at bounding box center [639, 277] width 1279 height 555
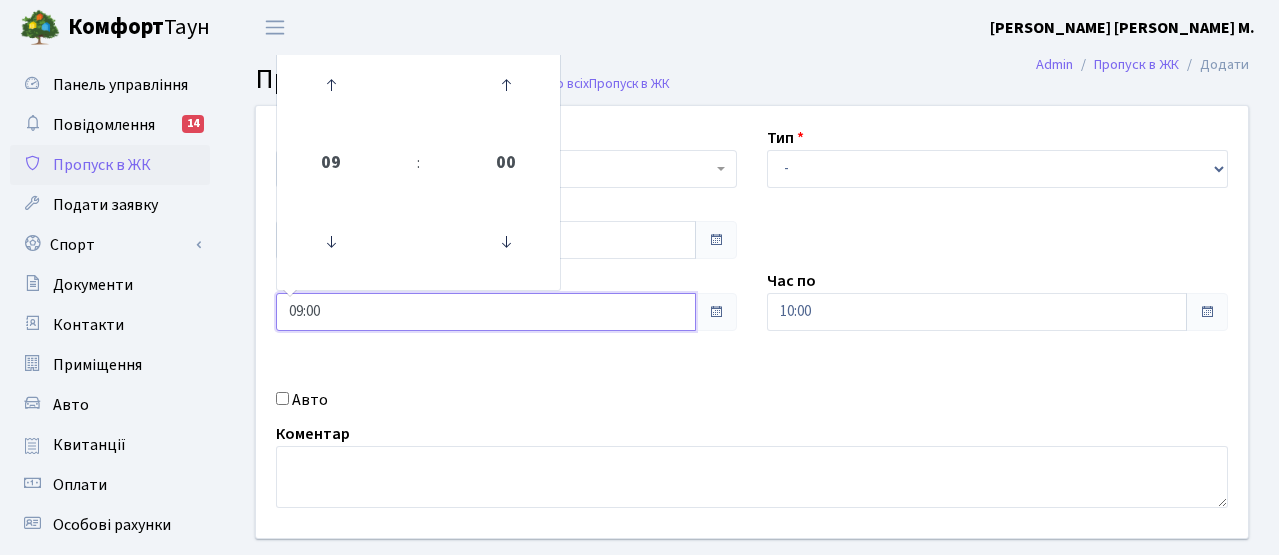
drag, startPoint x: 325, startPoint y: 310, endPoint x: 219, endPoint y: 299, distance: 106.5
click at [220, 300] on div "Панель управління Повідомлення 14 Пропуск в ЖК Подати заявку Спорт Бронювання С…" at bounding box center [639, 452] width 1279 height 794
type input "15:00"
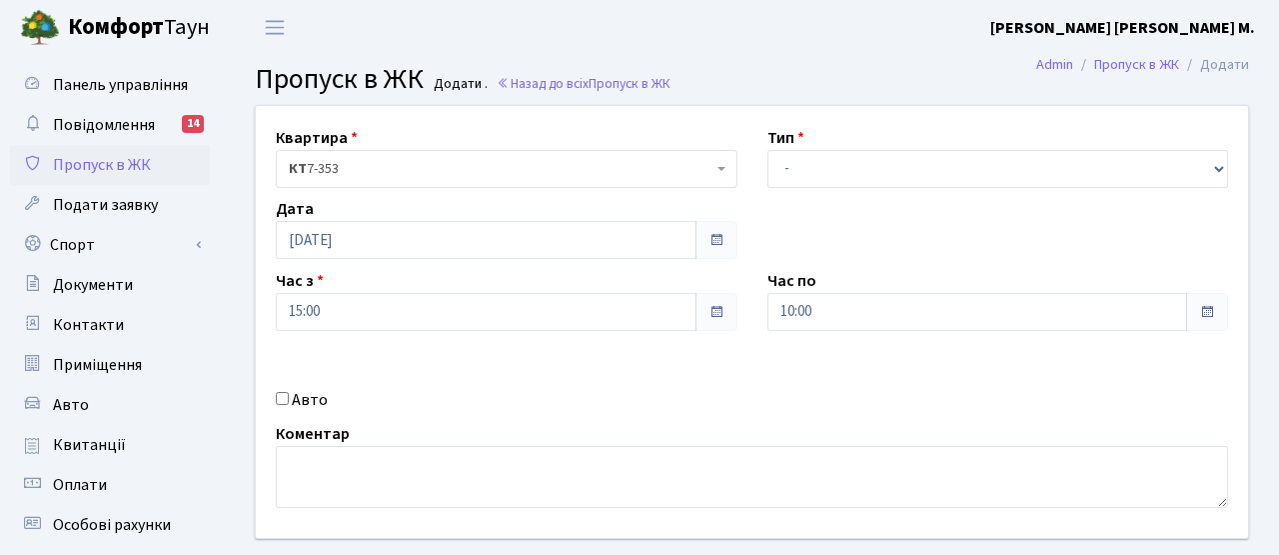
click at [500, 370] on div "Квартира <b>КТ</b>&nbsp;&nbsp;&nbsp;&nbsp;7-353 <b>КТ</b>&nbsp;&nbsp;&nbsp;&nbs…" at bounding box center [752, 322] width 1022 height 432
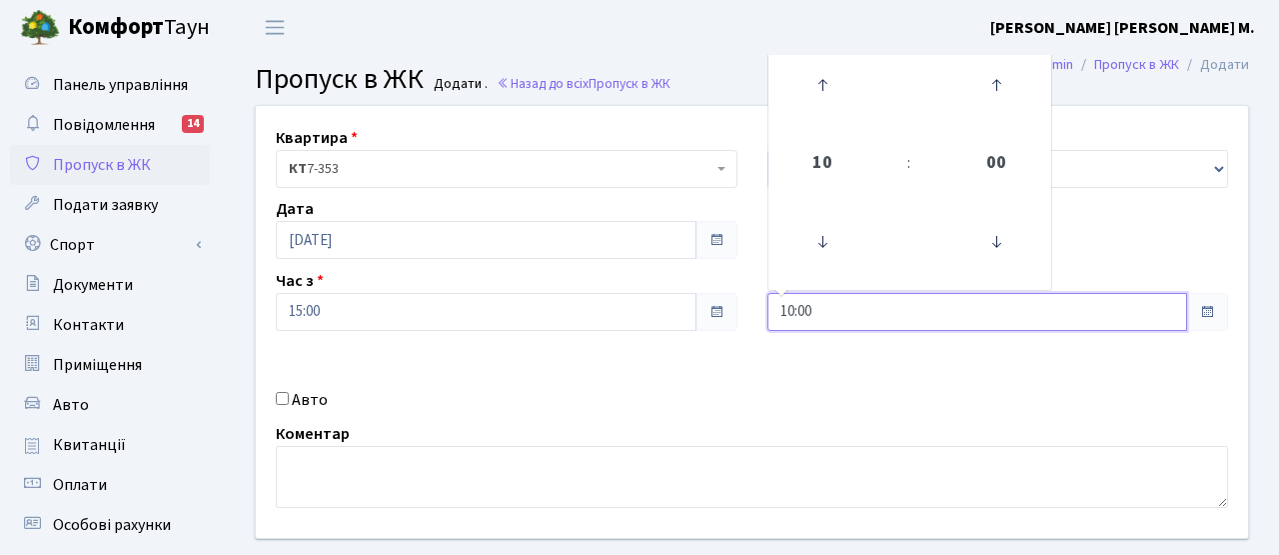
drag, startPoint x: 834, startPoint y: 309, endPoint x: 747, endPoint y: 306, distance: 88.0
click at [747, 306] on div "Квартира <b>КТ</b>&nbsp;&nbsp;&nbsp;&nbsp;7-353 <b>КТ</b>&nbsp;&nbsp;&nbsp;&nbs…" at bounding box center [752, 322] width 1022 height 432
type input "17:00"
click at [652, 373] on div "Квартира <b>КТ</b>&nbsp;&nbsp;&nbsp;&nbsp;7-353 <b>КТ</b>&nbsp;&nbsp;&nbsp;&nbs…" at bounding box center [752, 322] width 1022 height 432
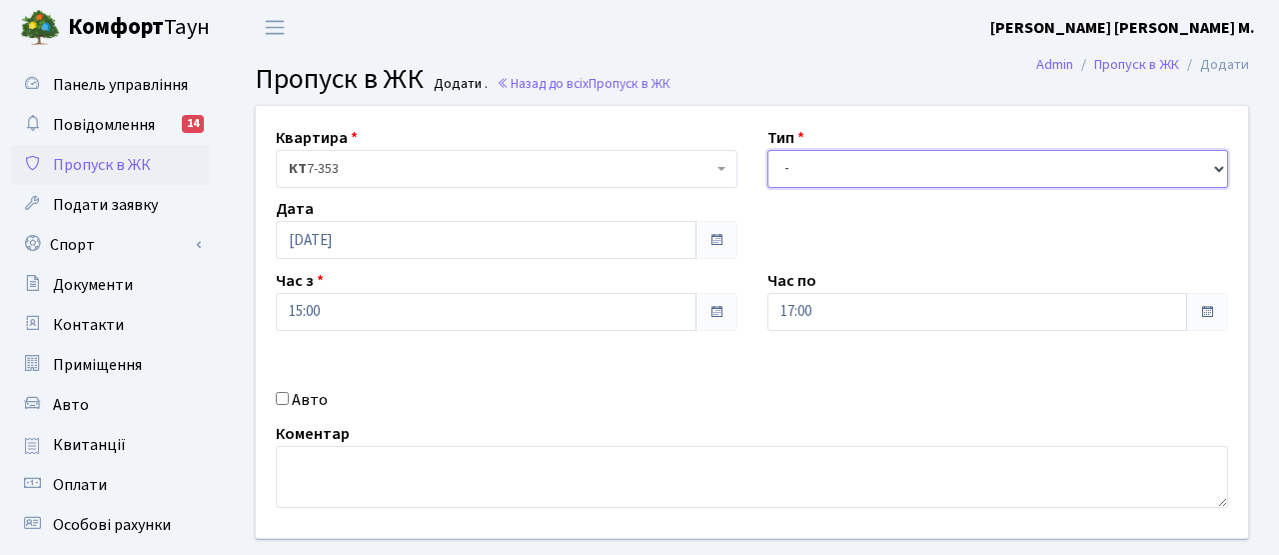
click at [804, 165] on select "- Доставка Таксі Гості Сервіс" at bounding box center [999, 169] width 462 height 38
select select "3"
click at [768, 150] on select "- Доставка Таксі Гості Сервіс" at bounding box center [999, 169] width 462 height 38
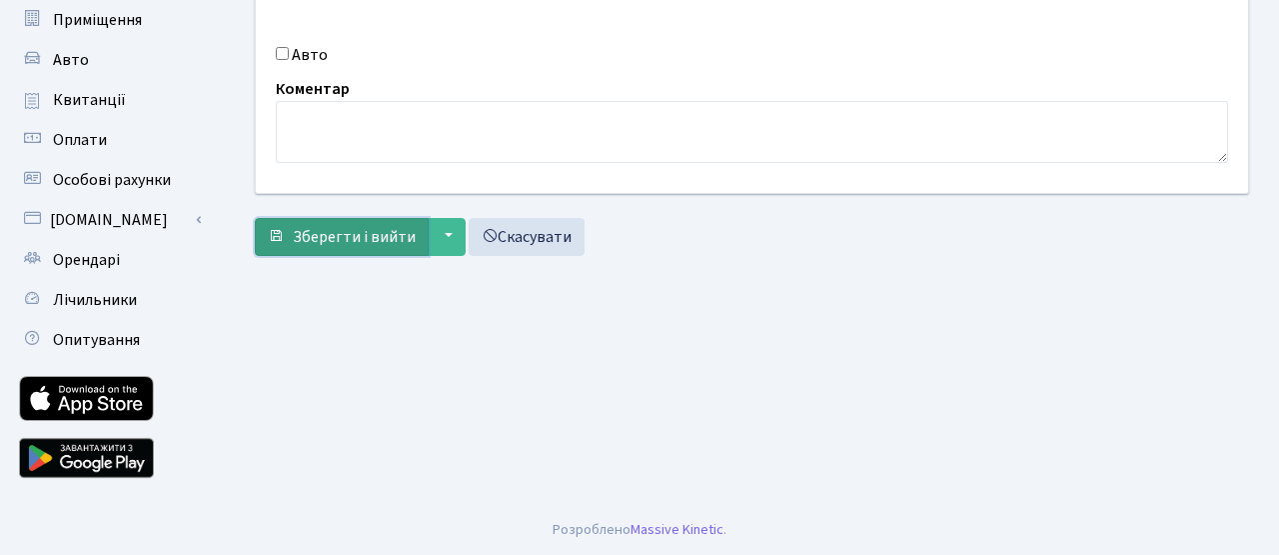
click at [392, 241] on span "Зберегти і вийти" at bounding box center [354, 237] width 123 height 22
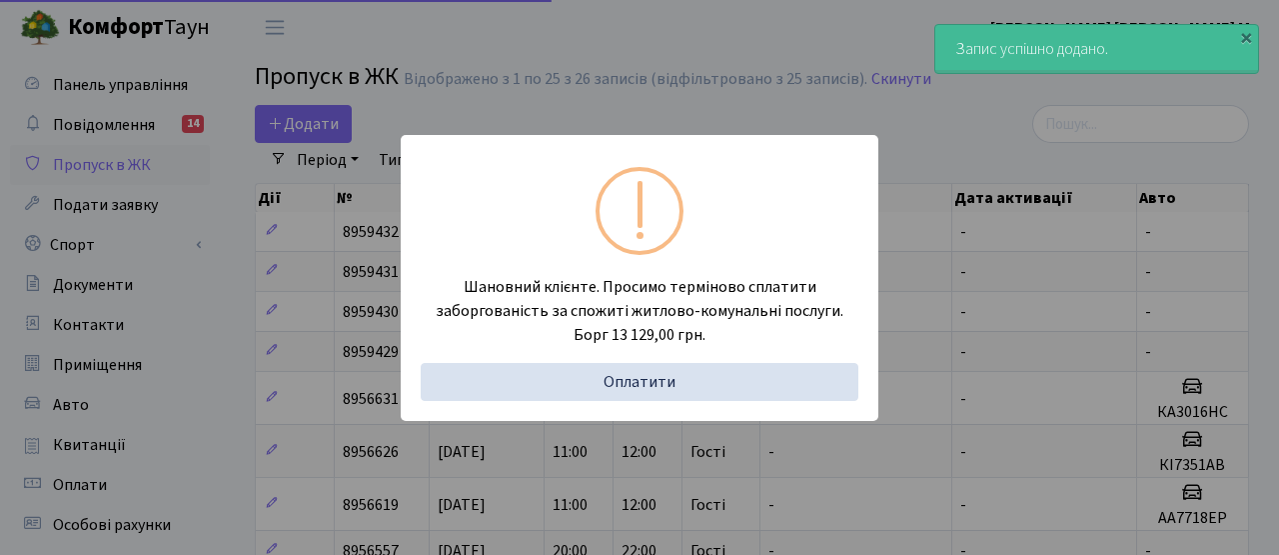
select select "25"
click at [280, 284] on div "Шановний клієнте. Просимо терміново сплатити заборгованість за спожиті житлово-…" at bounding box center [639, 277] width 1279 height 555
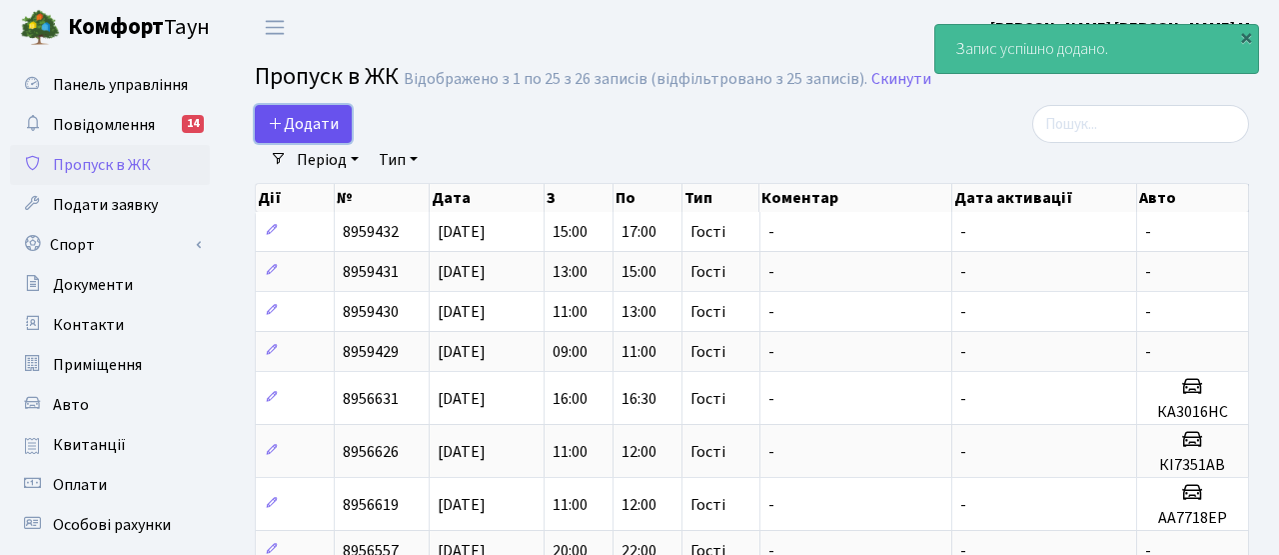
click at [294, 132] on span "Додати" at bounding box center [303, 124] width 71 height 22
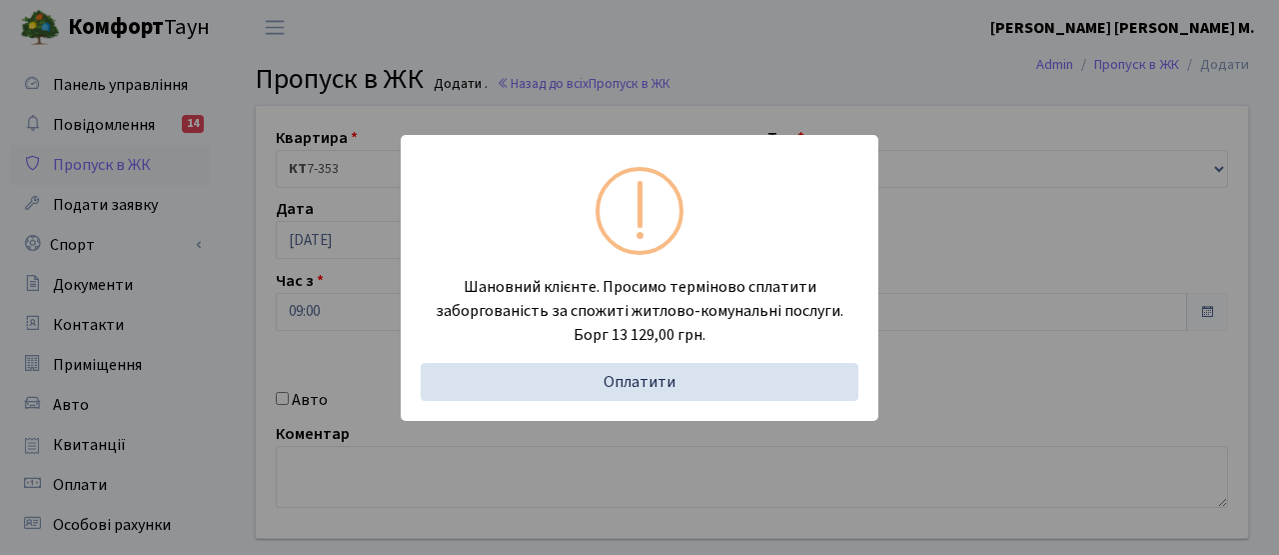
click at [318, 267] on div "Шановний клієнте. Просимо терміново сплатити заборгованість за спожиті житлово-…" at bounding box center [639, 277] width 1279 height 555
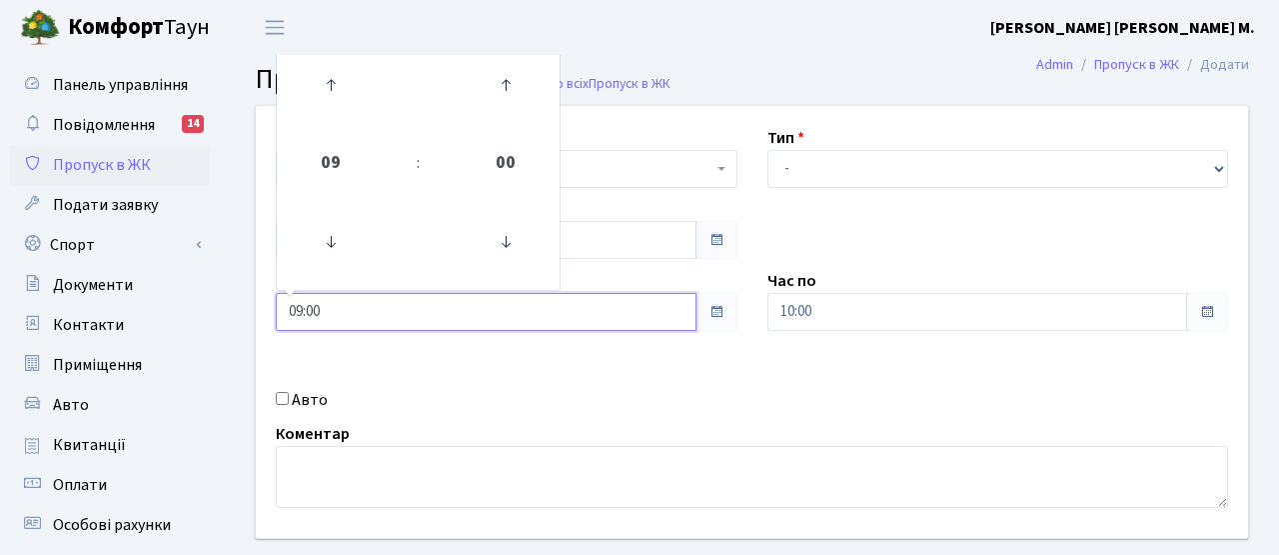
drag, startPoint x: 328, startPoint y: 308, endPoint x: 237, endPoint y: 307, distance: 90.9
click at [237, 307] on div "Квартира <b>КТ</b>&nbsp;&nbsp;&nbsp;&nbsp;7-353 <b>КТ</b>&nbsp;&nbsp;&nbsp;&nbs…" at bounding box center [752, 358] width 1054 height 506
type input "17:00"
click at [531, 411] on div "Авто" at bounding box center [507, 400] width 492 height 24
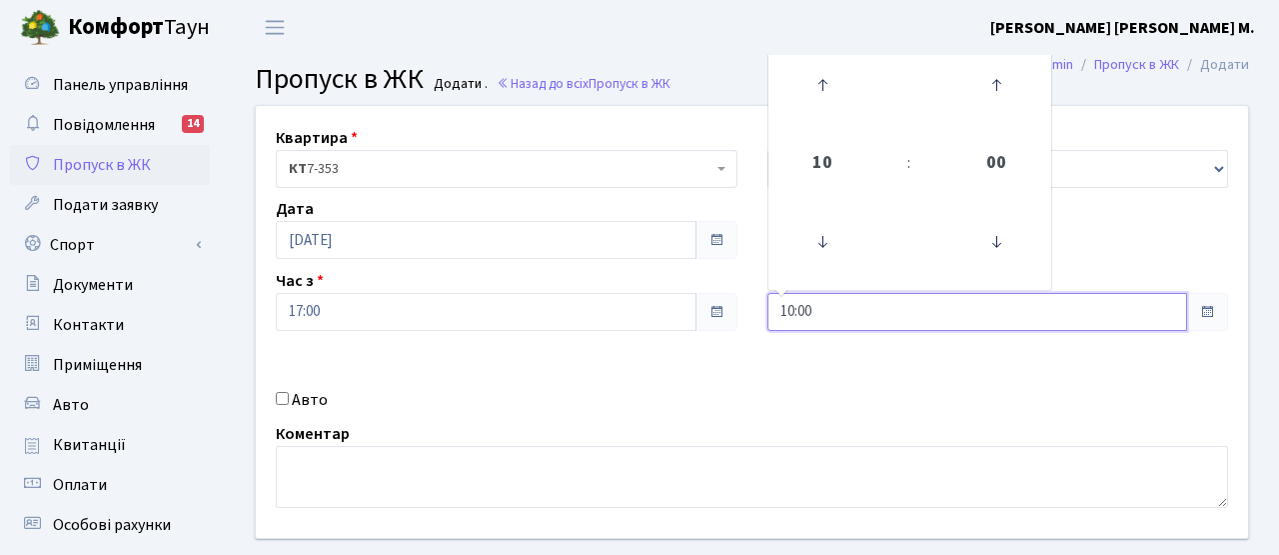
drag, startPoint x: 820, startPoint y: 305, endPoint x: 674, endPoint y: 298, distance: 147.1
click at [674, 298] on div "Квартира <b>КТ</b>&nbsp;&nbsp;&nbsp;&nbsp;7-353 <b>КТ</b>&nbsp;&nbsp;&nbsp;&nbs…" at bounding box center [752, 322] width 1022 height 432
type input "19:00"
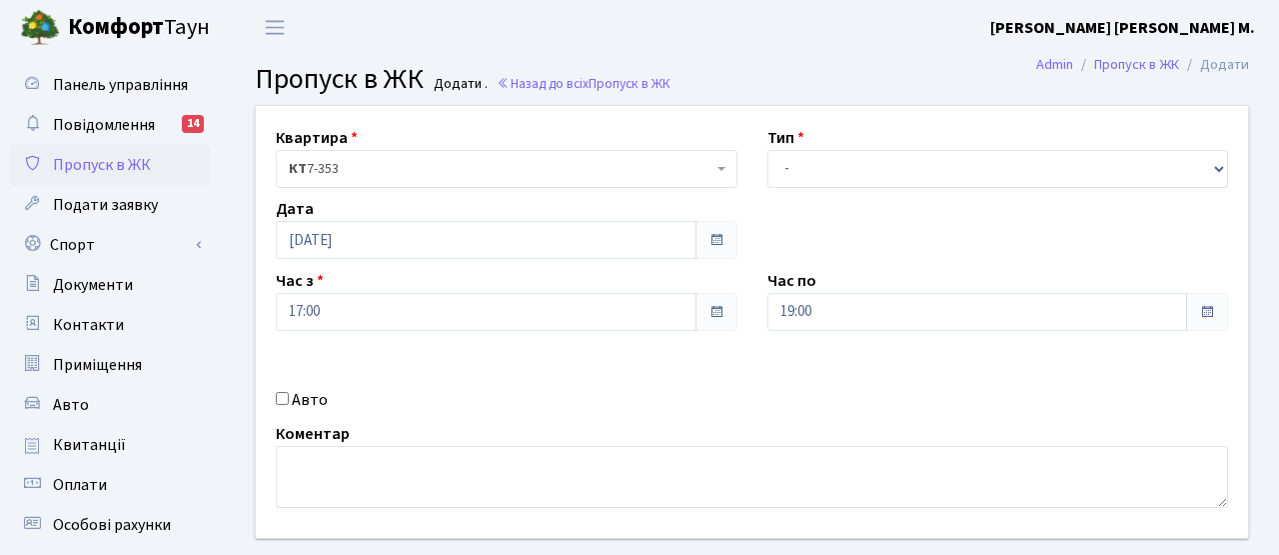
click at [625, 374] on div "Квартира <b>КТ</b>&nbsp;&nbsp;&nbsp;&nbsp;7-353 <b>КТ</b>&nbsp;&nbsp;&nbsp;&nbs…" at bounding box center [752, 322] width 1022 height 432
click at [881, 146] on div "Тип - Доставка Таксі Гості Сервіс" at bounding box center [999, 157] width 492 height 62
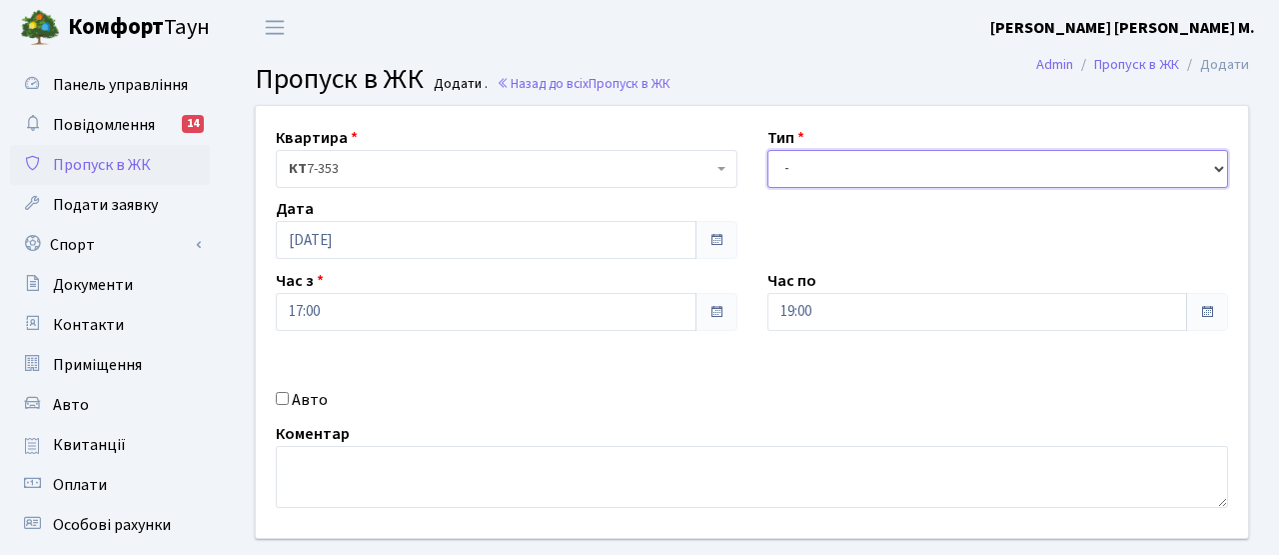
click at [864, 169] on select "- Доставка Таксі Гості Сервіс" at bounding box center [999, 169] width 462 height 38
select select "3"
click at [768, 150] on select "- Доставка Таксі Гості Сервіс" at bounding box center [999, 169] width 462 height 38
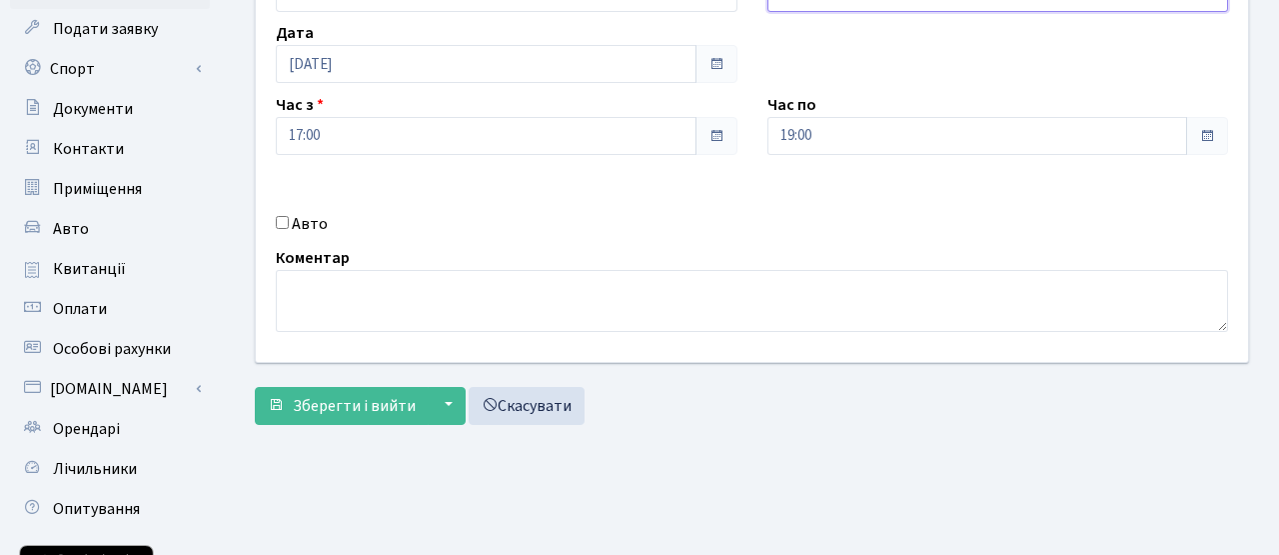
scroll to position [345, 0]
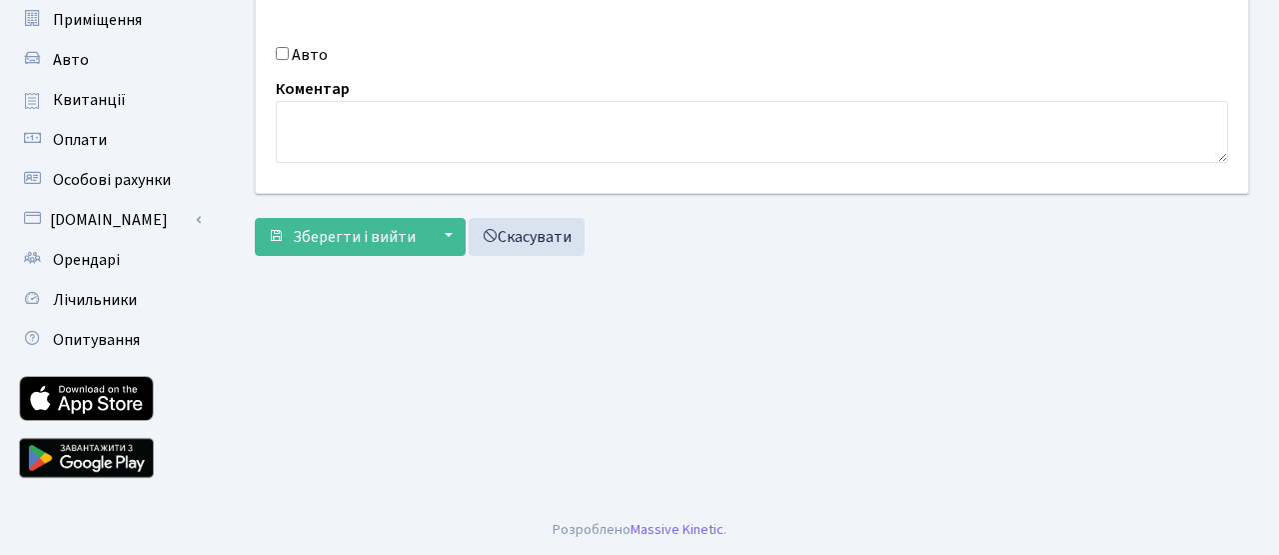
click at [364, 215] on form "Квартира <b>КТ</b>&nbsp;&nbsp;&nbsp;&nbsp;7-353 <b>КТ</b>&nbsp;&nbsp;&nbsp;&nbs…" at bounding box center [752, 8] width 994 height 496
click at [364, 224] on button "Зберегти і вийти" at bounding box center [342, 237] width 174 height 38
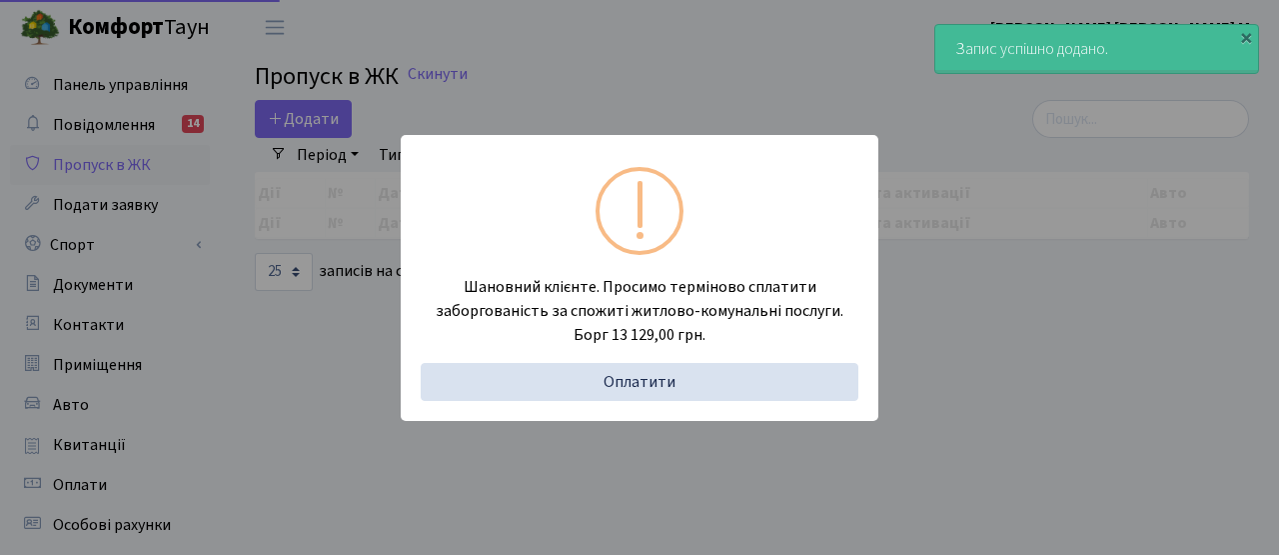
select select "25"
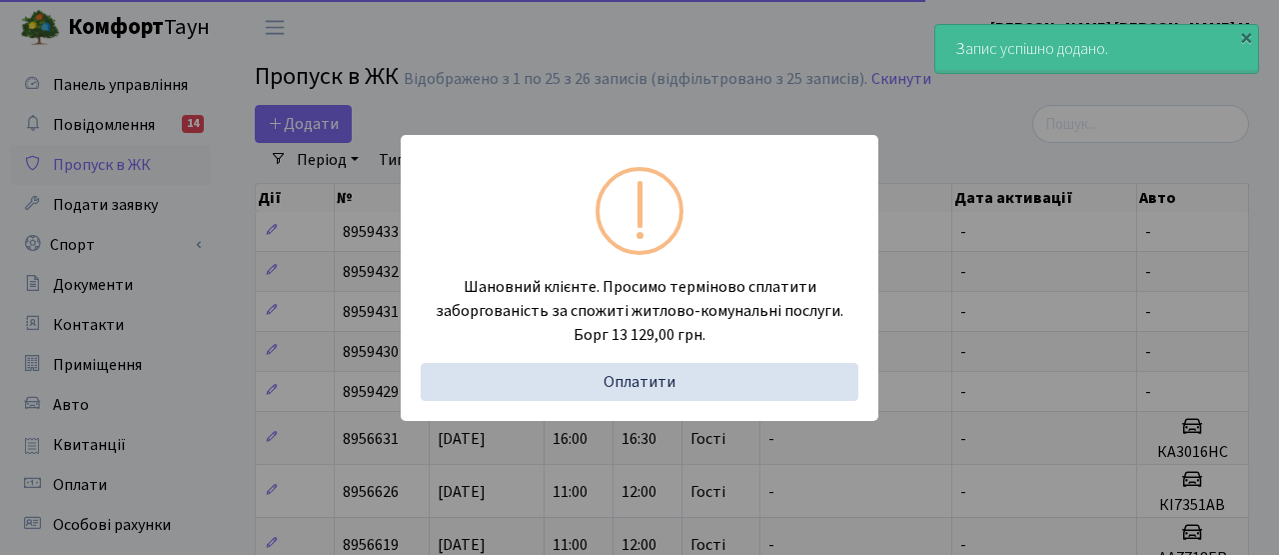
click at [343, 259] on div "Шановний клієнте. Просимо терміново сплатити заборгованість за спожиті житлово-…" at bounding box center [639, 277] width 1279 height 555
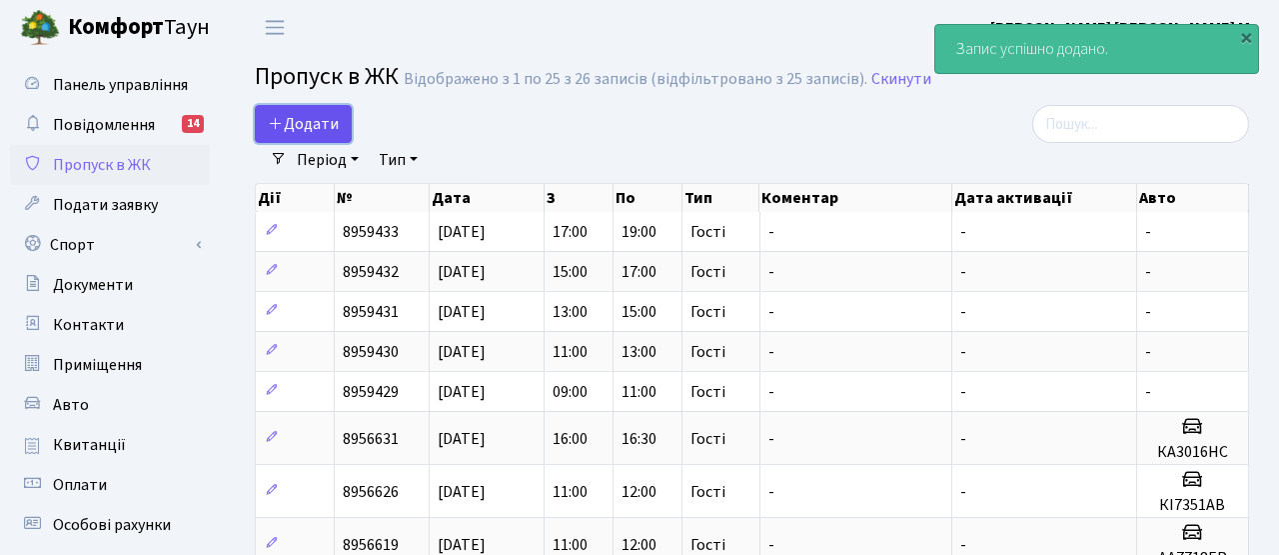
click at [318, 130] on span "Додати" at bounding box center [303, 124] width 71 height 22
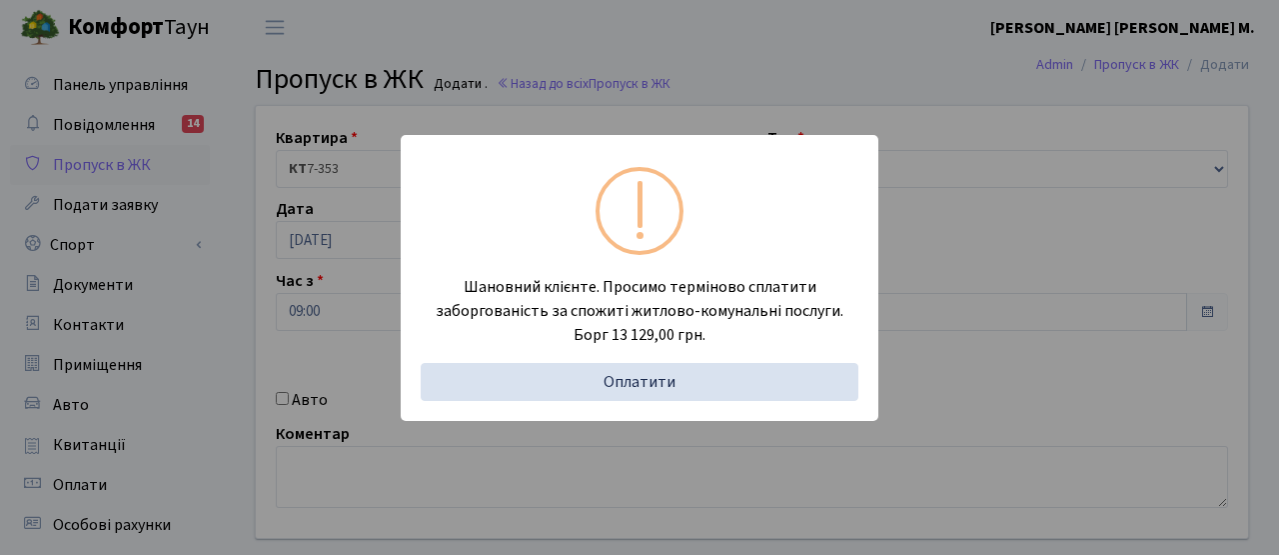
click at [329, 313] on div "Шановний клієнте. Просимо терміново сплатити заборгованість за спожиті житлово-…" at bounding box center [639, 277] width 1279 height 555
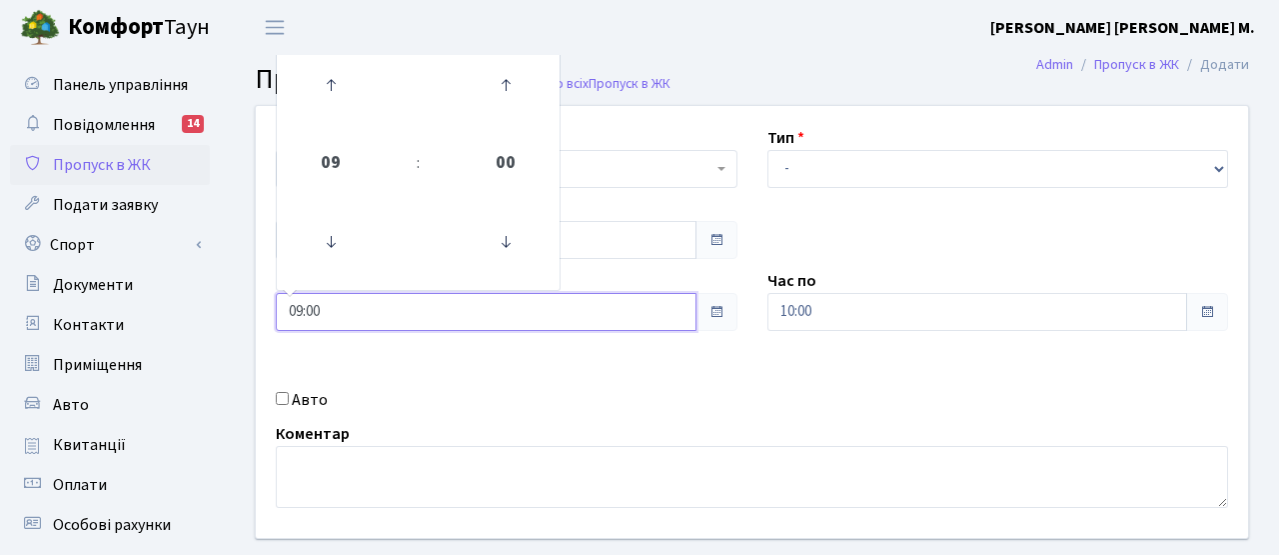
drag, startPoint x: 341, startPoint y: 313, endPoint x: 249, endPoint y: 308, distance: 92.1
click at [250, 309] on div "Квартира <b>КТ</b>&nbsp;&nbsp;&nbsp;&nbsp;7-353 <b>КТ</b>&nbsp;&nbsp;&nbsp;&nbs…" at bounding box center [752, 322] width 1022 height 432
type input "19:00"
click at [629, 408] on div "Авто" at bounding box center [507, 400] width 492 height 24
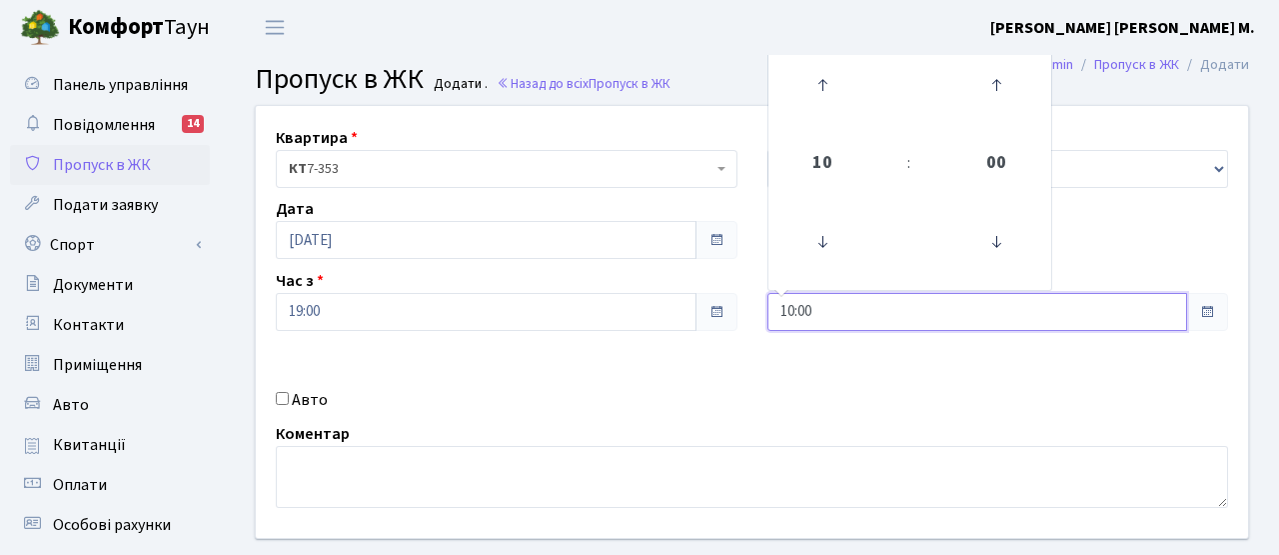
drag, startPoint x: 828, startPoint y: 315, endPoint x: 698, endPoint y: 308, distance: 131.1
click at [700, 309] on div "Квартира <b>КТ</b>&nbsp;&nbsp;&nbsp;&nbsp;7-353 <b>КТ</b>&nbsp;&nbsp;&nbsp;&nbs…" at bounding box center [752, 322] width 1022 height 432
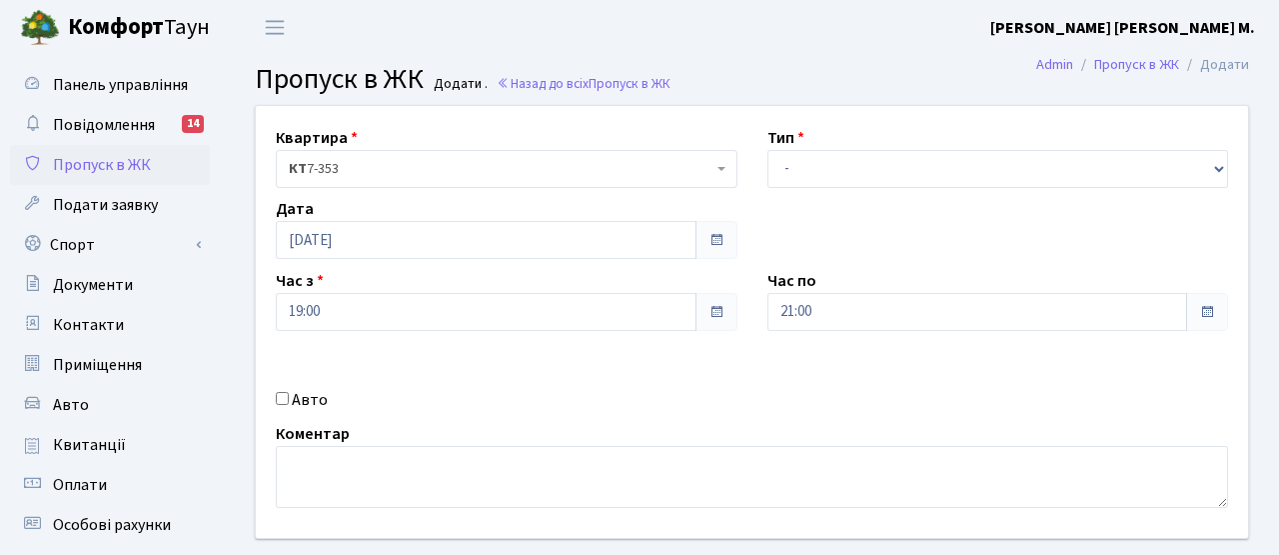
click at [670, 337] on div "Квартира <b>КТ</b>&nbsp;&nbsp;&nbsp;&nbsp;7-353 <b>КТ</b>&nbsp;&nbsp;&nbsp;&nbs…" at bounding box center [752, 322] width 1022 height 432
click at [832, 296] on input "21:00" at bounding box center [978, 312] width 421 height 38
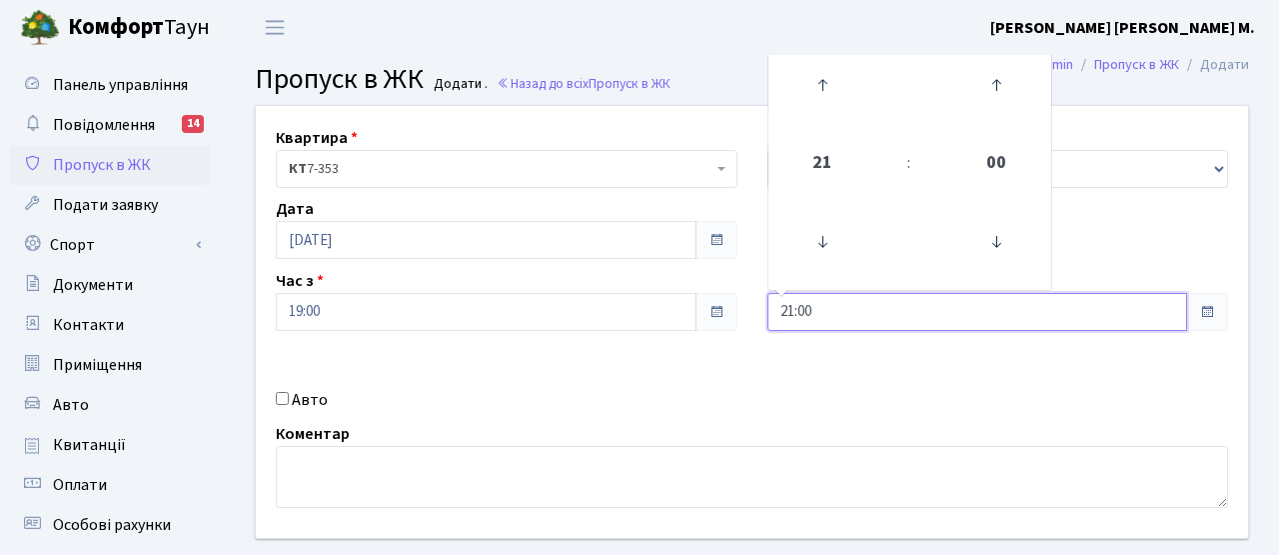
click at [834, 306] on input "21:00" at bounding box center [978, 312] width 421 height 38
type input "21:30"
click at [706, 382] on div "Квартира <b>КТ</b>&nbsp;&nbsp;&nbsp;&nbsp;7-353 <b>КТ</b>&nbsp;&nbsp;&nbsp;&nbs…" at bounding box center [752, 322] width 1022 height 432
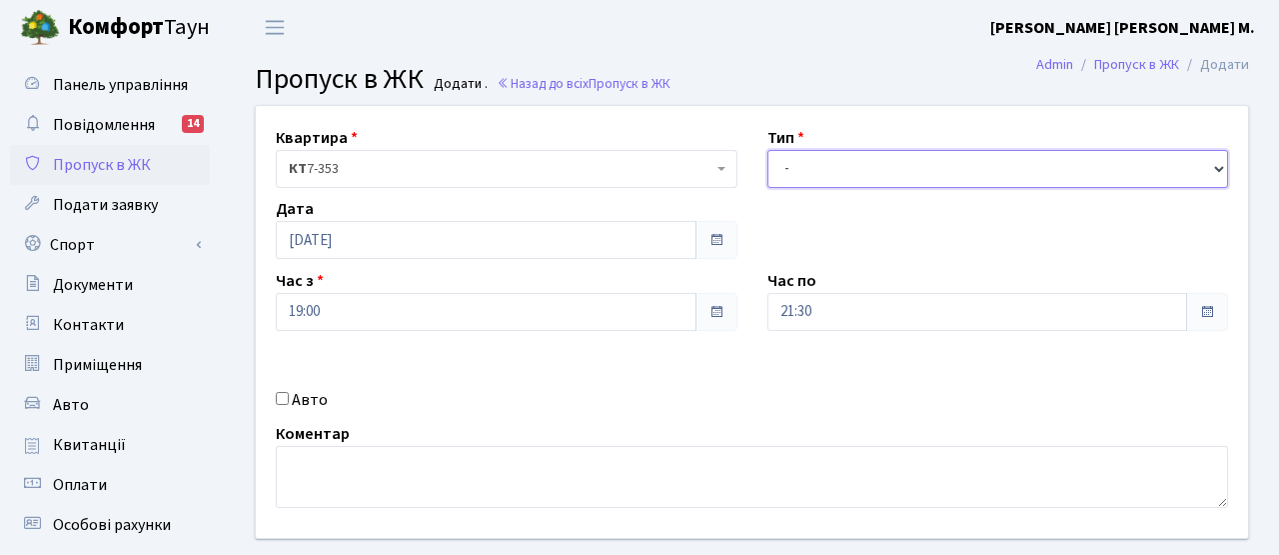
click at [801, 161] on select "- Доставка Таксі Гості Сервіс" at bounding box center [999, 169] width 462 height 38
select select "3"
click at [768, 150] on select "- Доставка Таксі Гості Сервіс" at bounding box center [999, 169] width 462 height 38
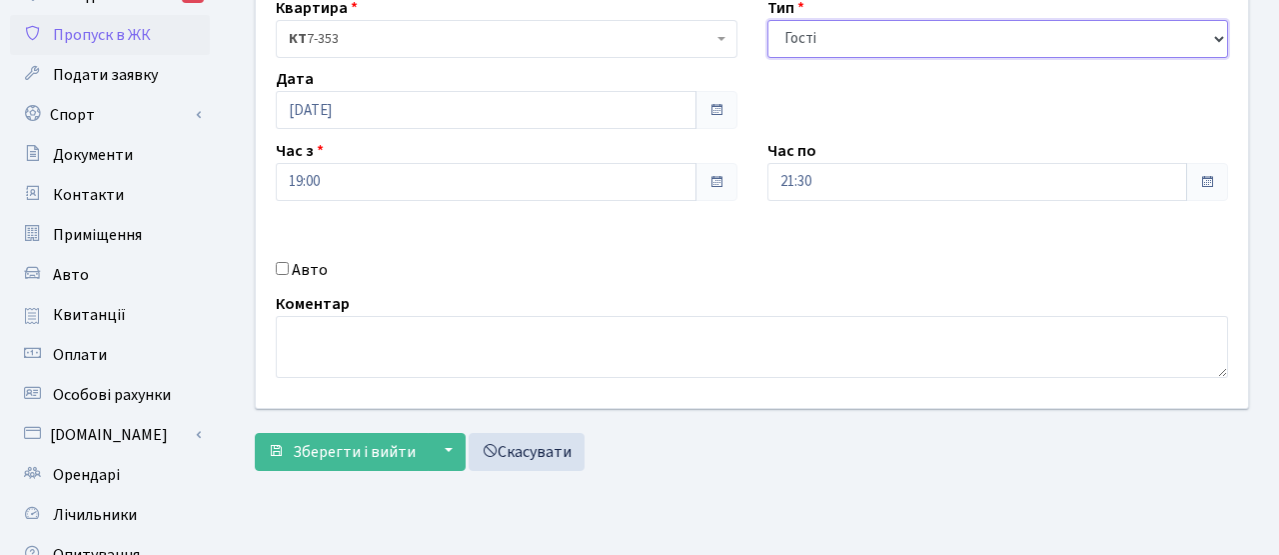
scroll to position [233, 0]
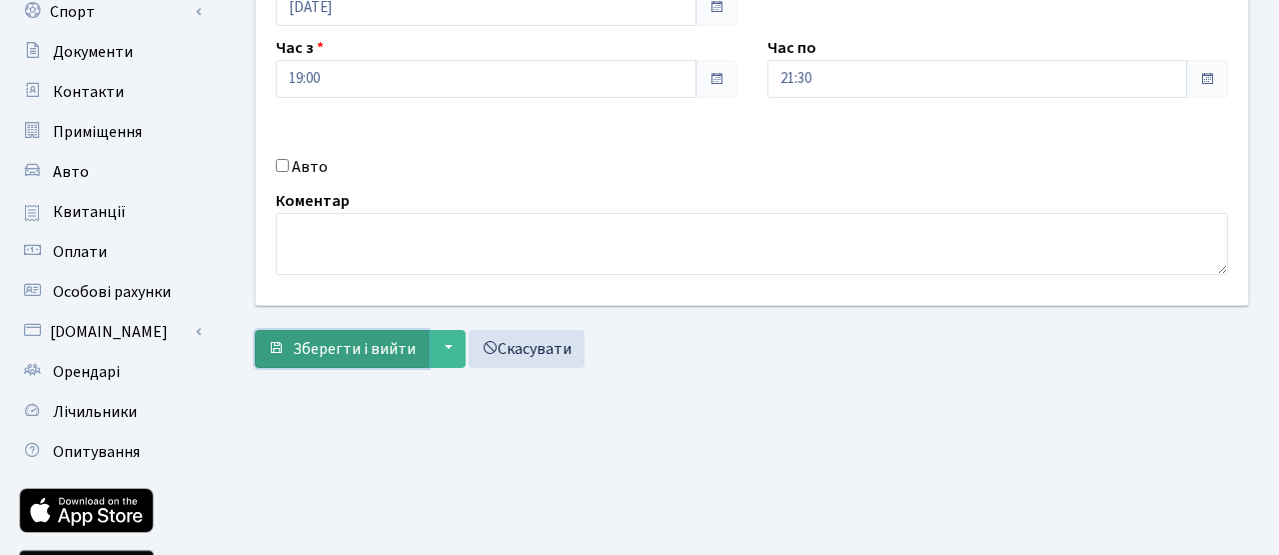
click at [390, 351] on span "Зберегти і вийти" at bounding box center [354, 349] width 123 height 22
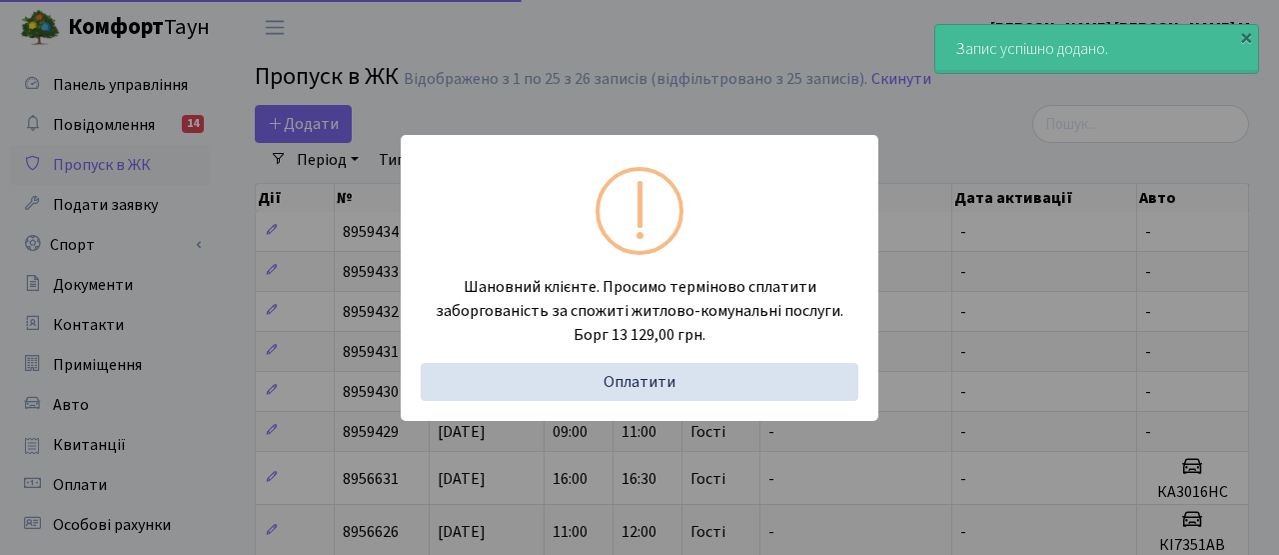
select select "25"
